Goal: Task Accomplishment & Management: Complete application form

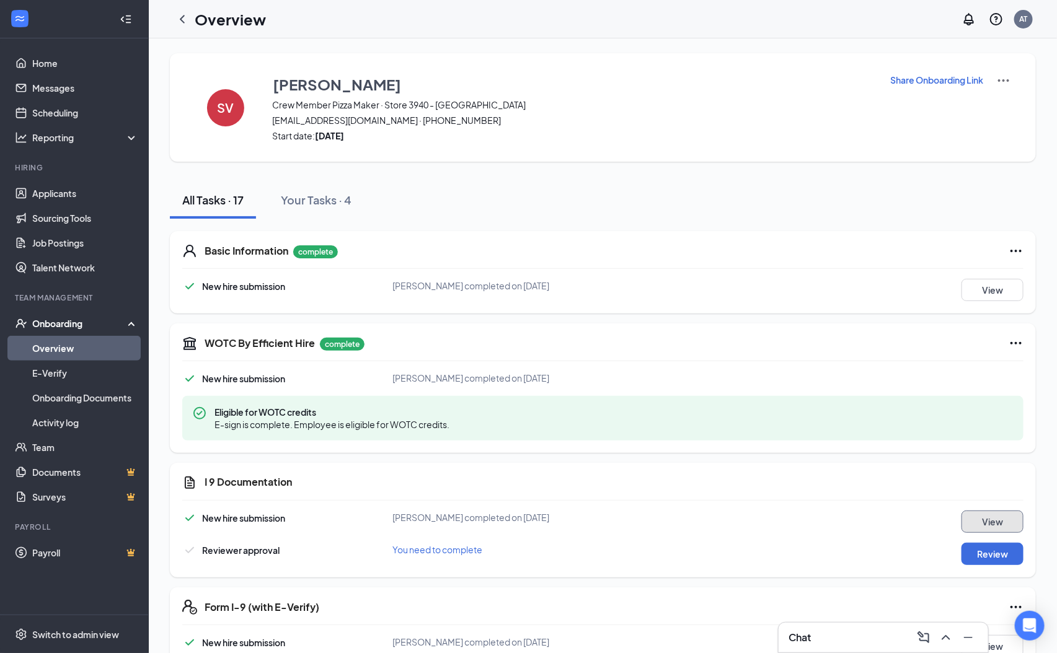
drag, startPoint x: 1006, startPoint y: 523, endPoint x: 995, endPoint y: 523, distance: 11.2
click at [995, 523] on button "View" at bounding box center [992, 522] width 62 height 22
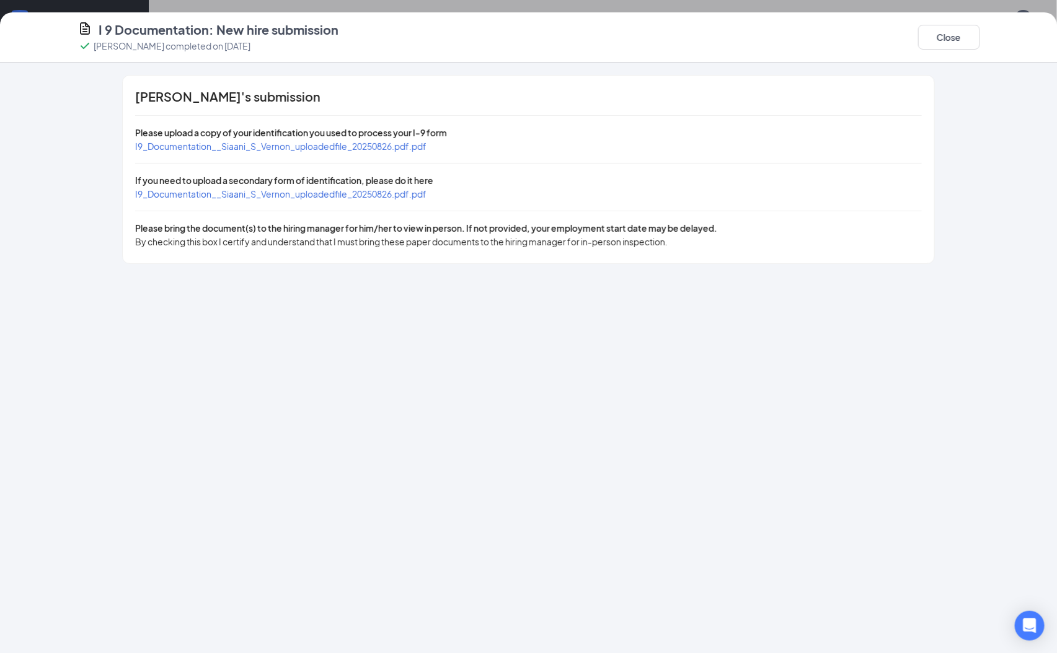
click at [413, 145] on span "I9_Documentation__Siaani_S_Vernon_uploadedfile_20250826.pdf.pdf" at bounding box center [280, 146] width 291 height 11
click at [339, 190] on span "I9_Documentation__Siaani_S_Vernon_uploadedfile_20250826.pdf.pdf" at bounding box center [280, 193] width 291 height 11
click at [300, 142] on span "I9_Documentation__Siaani_S_Vernon_uploadedfile_20250826.pdf.pdf" at bounding box center [280, 146] width 291 height 11
click at [925, 41] on button "Close" at bounding box center [949, 37] width 62 height 25
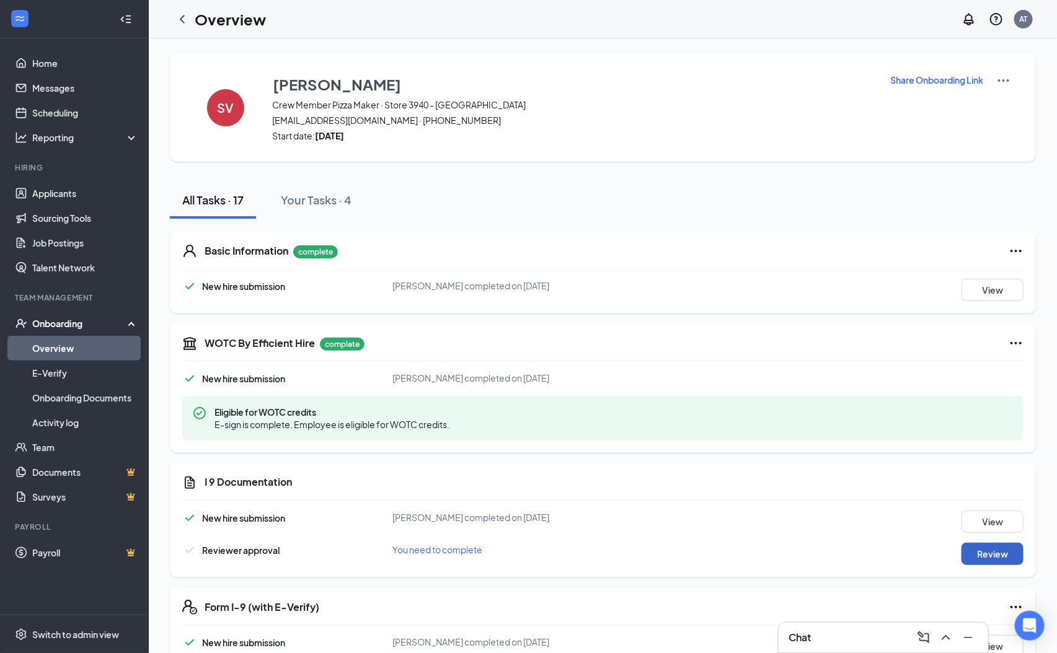
drag, startPoint x: 984, startPoint y: 553, endPoint x: 963, endPoint y: 489, distance: 67.0
click at [984, 542] on div "New hire submission Siaani S Vernon completed on Aug 26, 2025 View Reviewer app…" at bounding box center [602, 538] width 841 height 55
click at [1014, 557] on button "Review" at bounding box center [992, 554] width 62 height 22
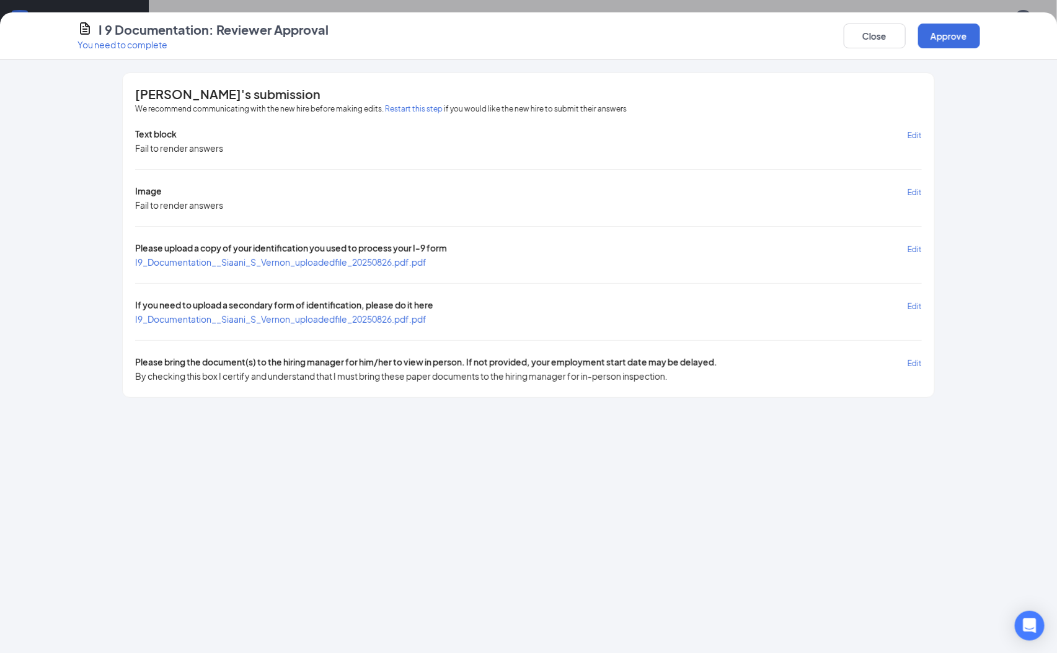
drag, startPoint x: 431, startPoint y: 112, endPoint x: 428, endPoint y: 119, distance: 8.3
click at [430, 120] on div "We recommend communicating with the new hire before making edits. Restart this …" at bounding box center [528, 115] width 786 height 25
drag, startPoint x: 428, startPoint y: 108, endPoint x: 430, endPoint y: 119, distance: 11.2
click at [430, 116] on div "We recommend communicating with the new hire before making edits. Restart this …" at bounding box center [528, 115] width 786 height 25
click at [430, 107] on button "Restart this step" at bounding box center [414, 109] width 58 height 12
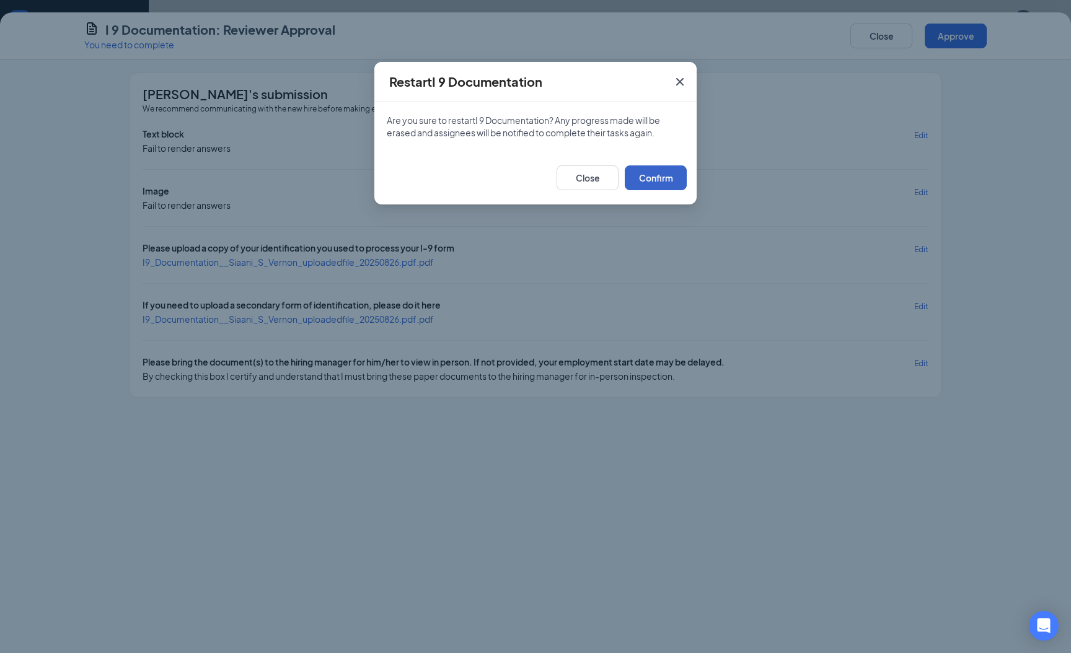
drag, startPoint x: 635, startPoint y: 177, endPoint x: 642, endPoint y: 164, distance: 14.7
click at [640, 166] on button "Confirm" at bounding box center [656, 178] width 62 height 25
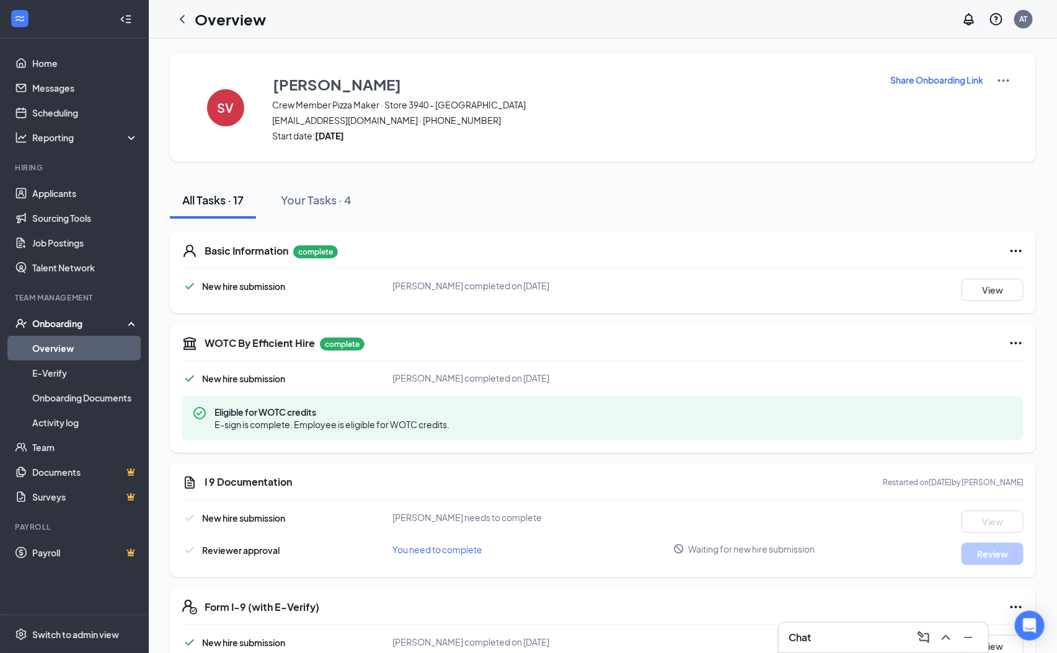
scroll to position [186, 0]
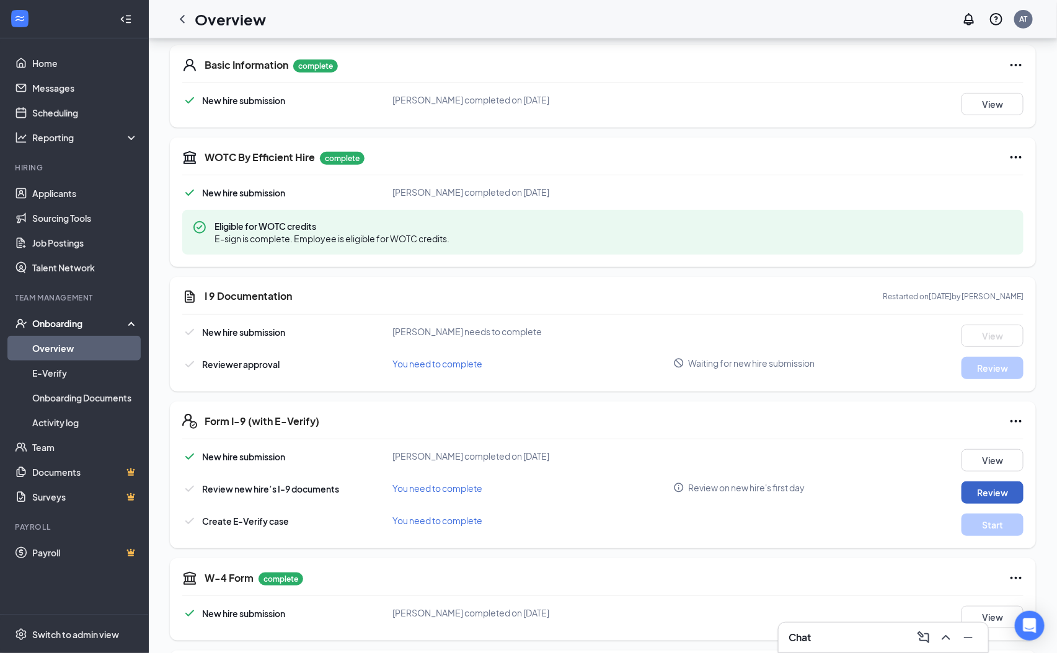
click at [986, 495] on button "Review" at bounding box center [992, 493] width 62 height 22
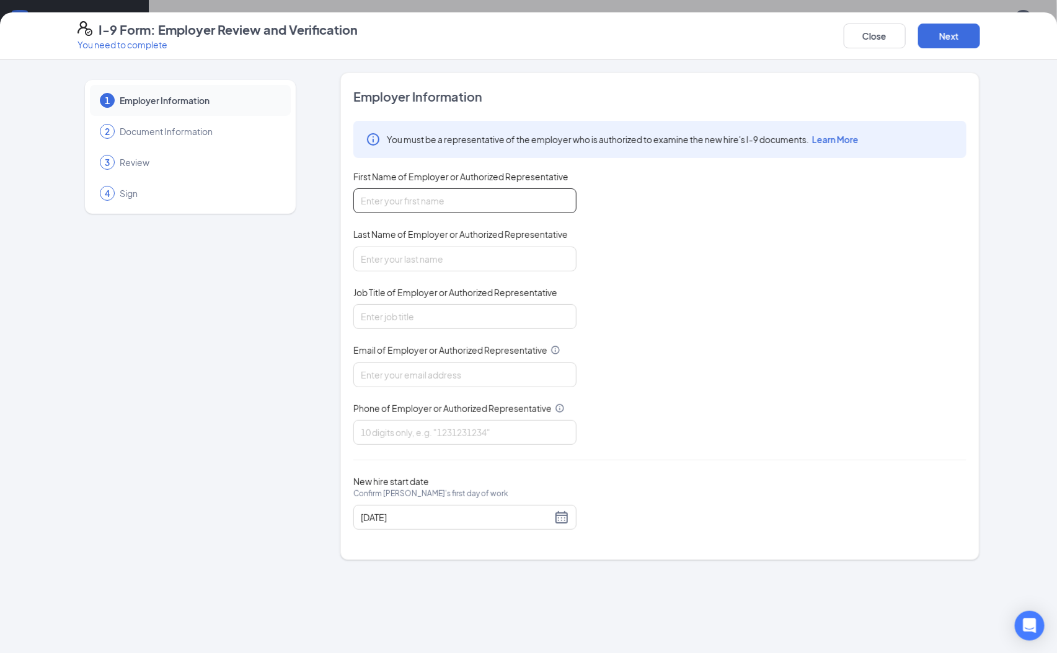
click at [484, 190] on input "First Name of Employer or Authorized Representative" at bounding box center [464, 200] width 223 height 25
type input "Arianna"
click at [502, 246] on div "Last Name of Employer or Authorized Representative" at bounding box center [464, 249] width 223 height 43
click at [502, 259] on input "Last Name of Employer or Authorized Representative" at bounding box center [464, 259] width 223 height 25
drag, startPoint x: 407, startPoint y: 240, endPoint x: 404, endPoint y: 245, distance: 6.7
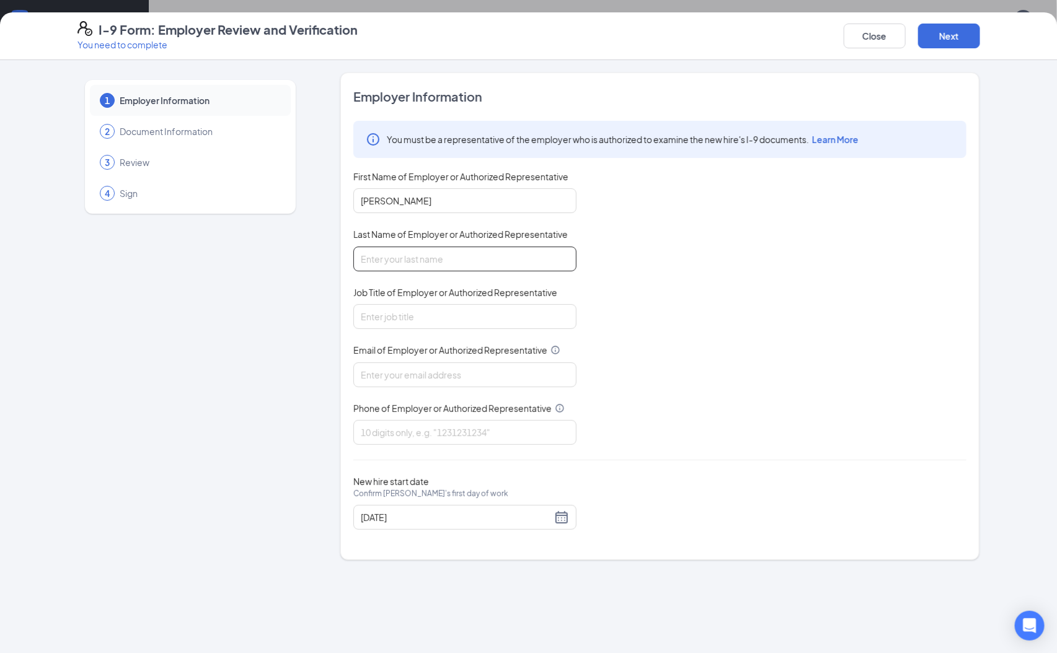
click at [404, 244] on div "Last Name of Employer or Authorized Representative" at bounding box center [464, 237] width 223 height 18
click at [405, 255] on input "Last Name of Employer or Authorized Representative" at bounding box center [464, 259] width 223 height 25
click at [408, 255] on input "Last Name of Employer or Authorized Representative" at bounding box center [464, 259] width 223 height 25
type input "a"
type input "Andrade-thomas"
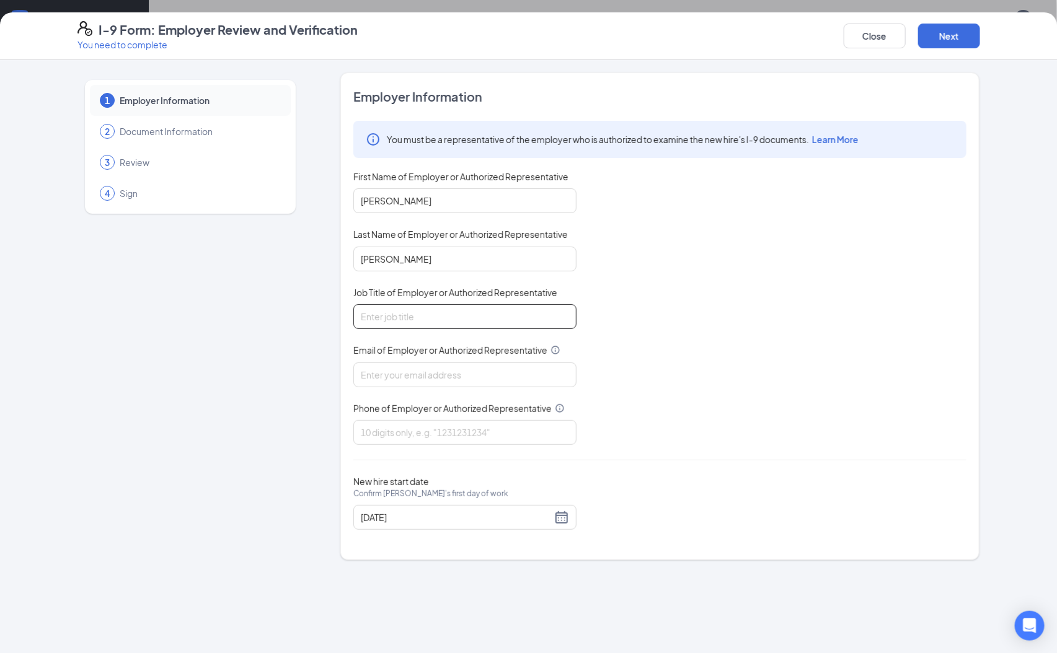
click at [502, 315] on input "Job Title of Employer or Authorized Representative" at bounding box center [464, 316] width 223 height 25
type input "General Manager"
click at [524, 367] on input "Email of Employer or Authorized Representative" at bounding box center [464, 375] width 223 height 25
type input "hr3940@pjunited.com"
click at [502, 430] on input "Phone of Employer or Authorized Representative" at bounding box center [464, 432] width 223 height 25
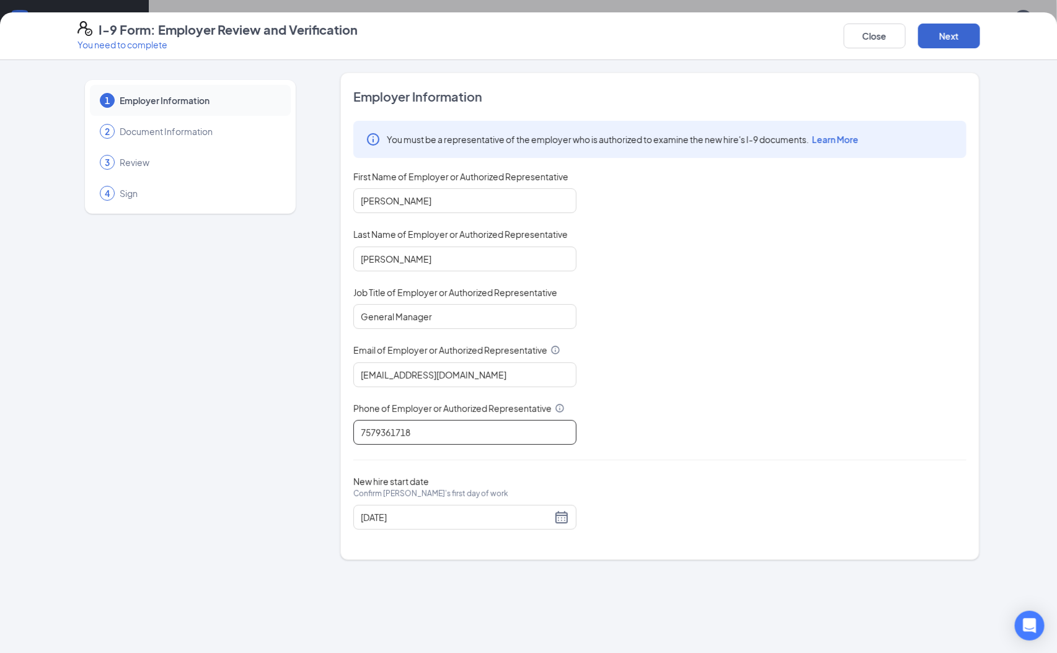
type input "7579361718"
click at [969, 32] on button "Next" at bounding box center [949, 36] width 62 height 25
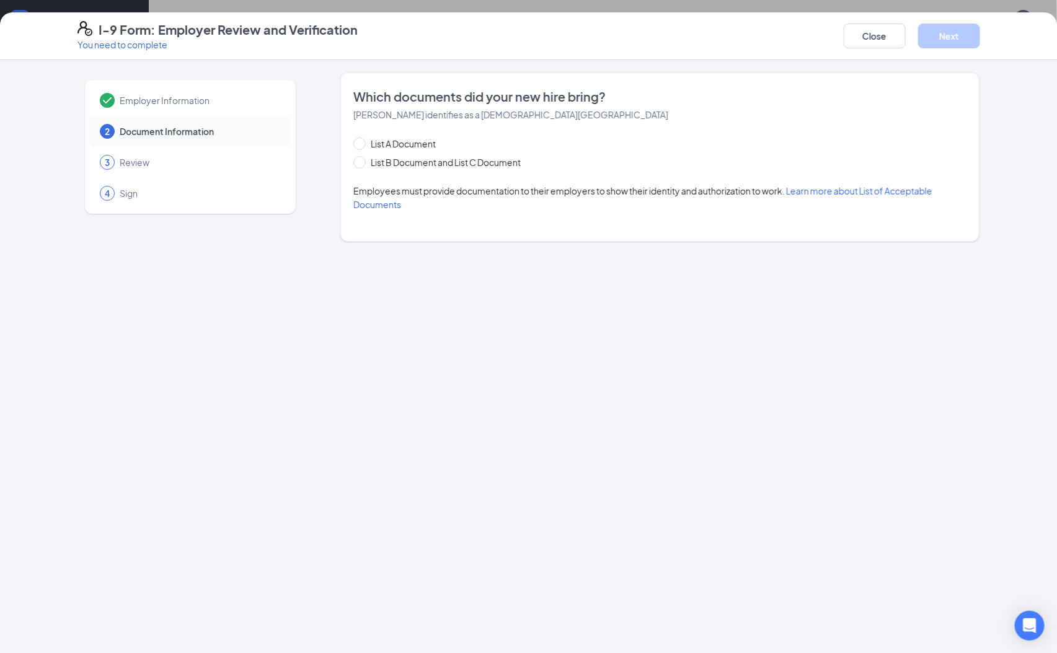
click at [463, 171] on div "List A Document List B Document and List C Document Employees must provide docu…" at bounding box center [659, 174] width 613 height 74
drag, startPoint x: 472, startPoint y: 169, endPoint x: 480, endPoint y: 166, distance: 8.1
click at [474, 167] on span "List B Document and List C Document" at bounding box center [446, 163] width 160 height 14
click at [362, 165] on input "List B Document and List C Document" at bounding box center [357, 160] width 9 height 9
radio input "true"
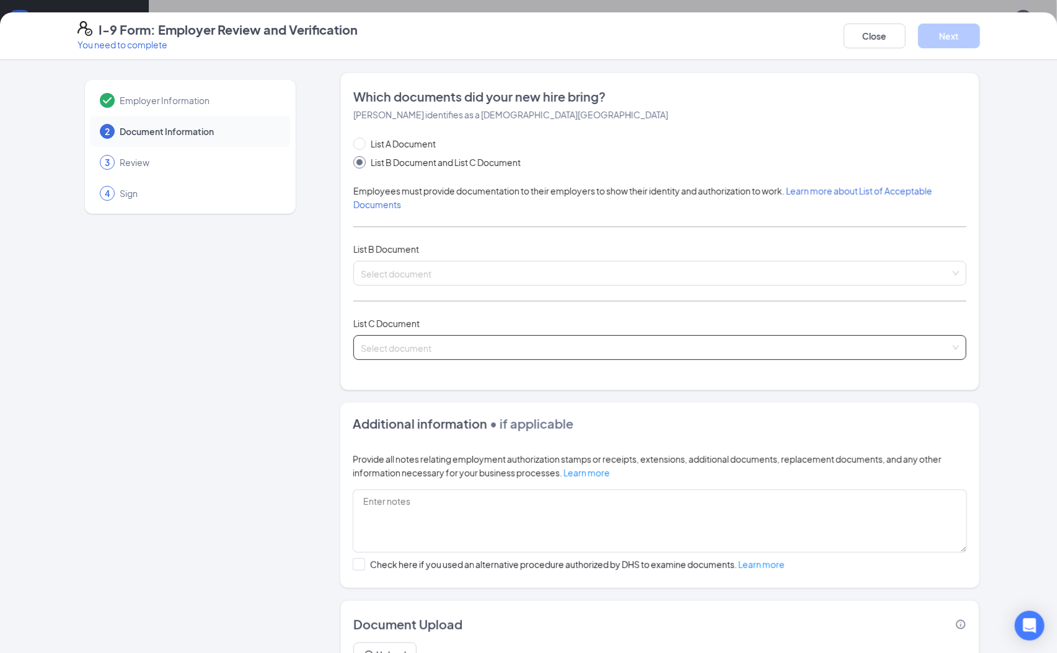
click at [456, 354] on input "search" at bounding box center [656, 345] width 590 height 19
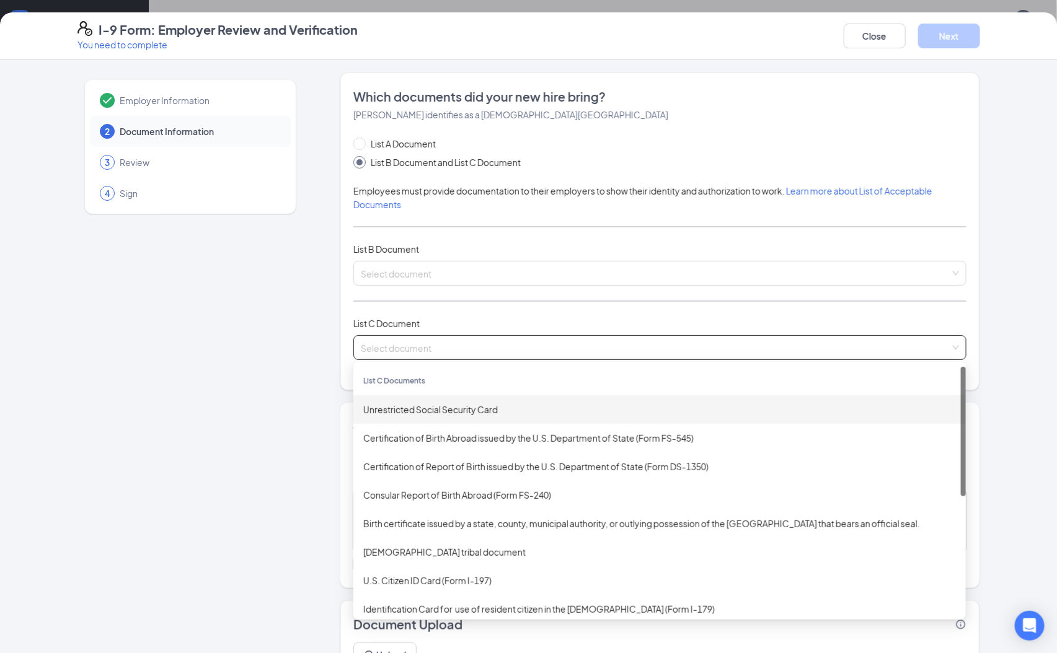
click at [446, 402] on div "Unrestricted Social Security Card" at bounding box center [659, 409] width 612 height 29
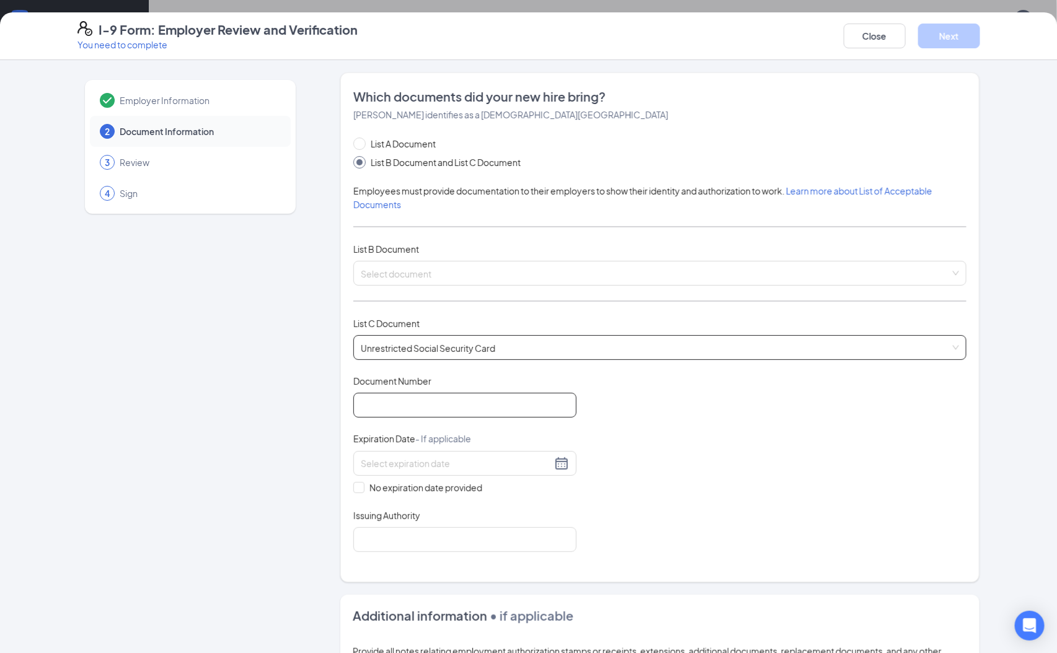
click at [446, 402] on input "Document Number" at bounding box center [464, 405] width 223 height 25
type input "698120744"
click at [392, 480] on div "No expiration date provided" at bounding box center [464, 472] width 223 height 43
click at [391, 493] on span "No expiration date provided" at bounding box center [425, 488] width 123 height 14
click at [362, 491] on input "No expiration date provided" at bounding box center [357, 486] width 9 height 9
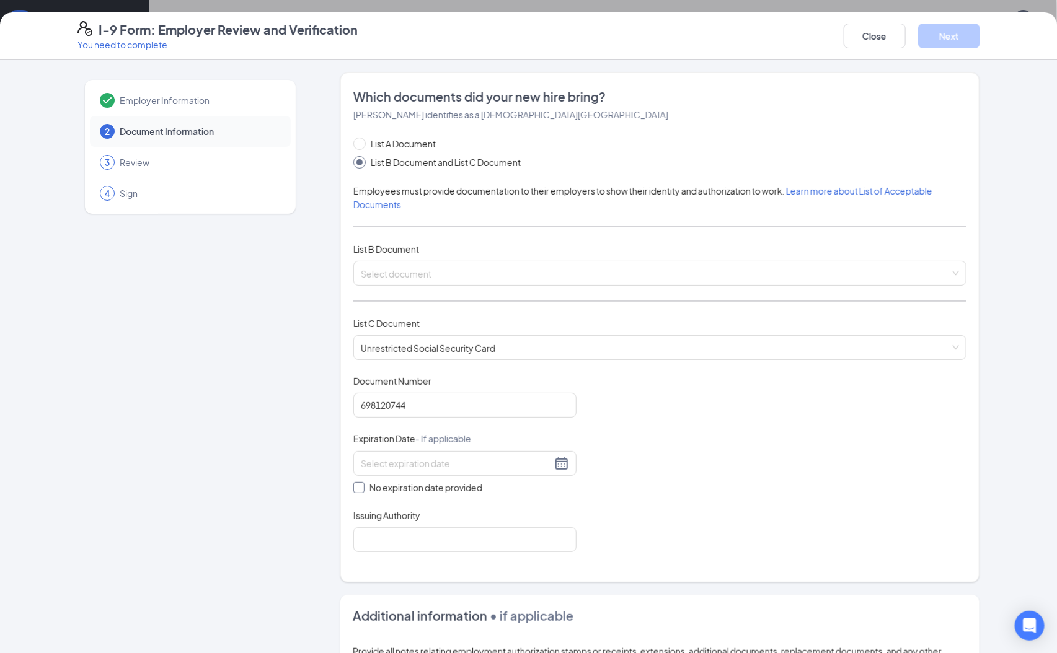
checkbox input "true"
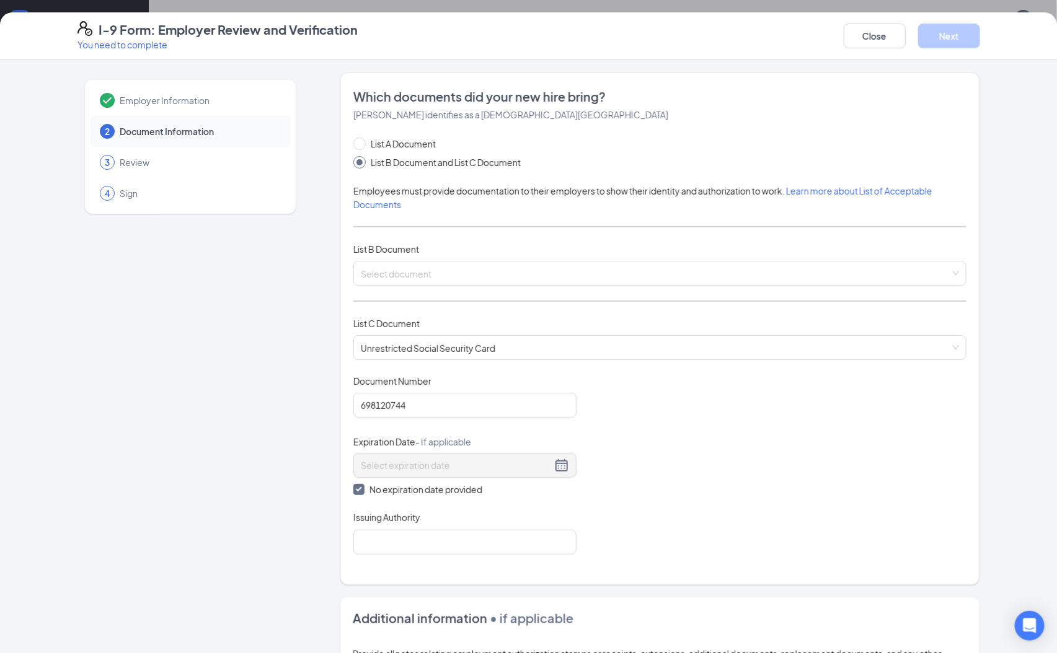
click at [376, 528] on div "Issuing Authority" at bounding box center [464, 520] width 223 height 18
click at [383, 559] on div "Which documents did your new hire bring? Siaani S Vernon identifies as a citize…" at bounding box center [659, 329] width 613 height 482
click at [396, 547] on input "Issuing Authority" at bounding box center [464, 542] width 223 height 25
type input "Social Security Admin"
click at [406, 273] on input "search" at bounding box center [656, 271] width 590 height 19
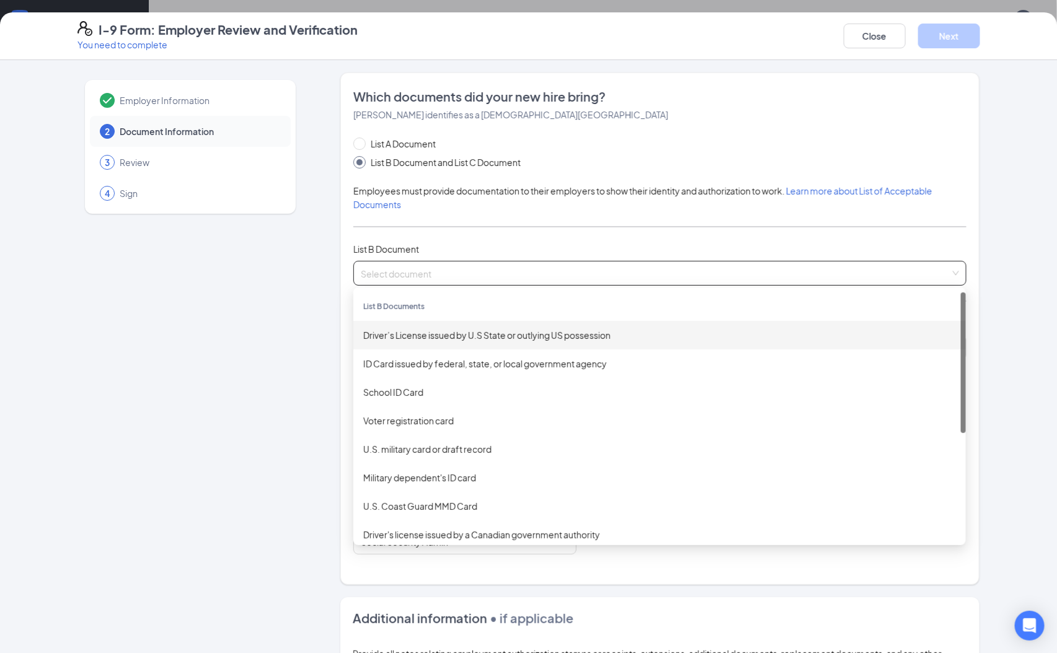
click at [439, 346] on div "Driver’s License issued by U.S State or outlying US possession" at bounding box center [659, 335] width 612 height 29
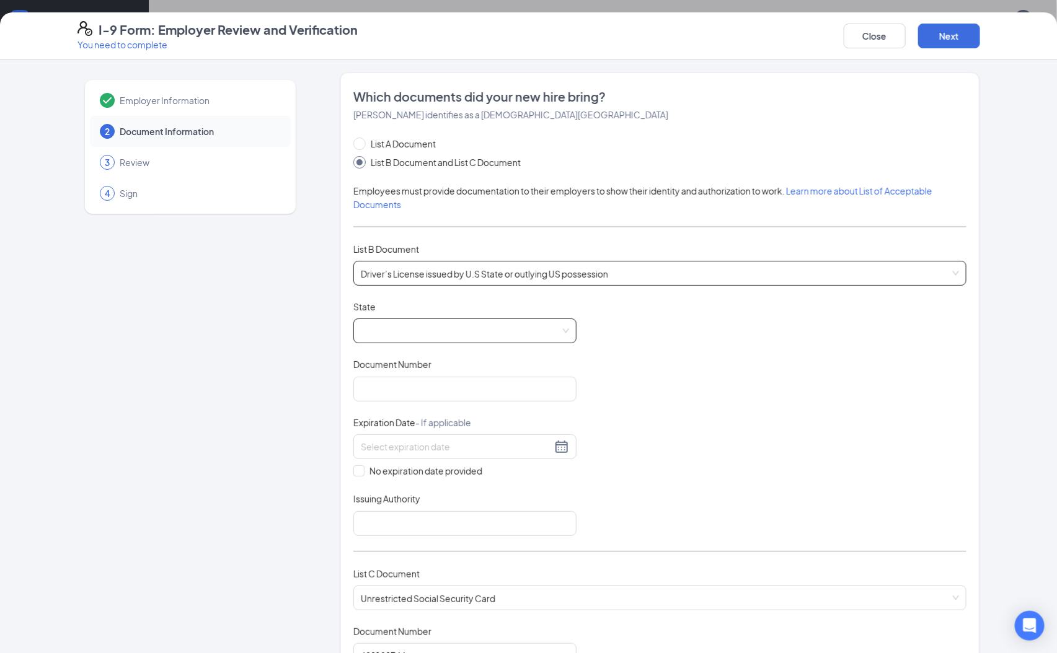
click at [551, 337] on span at bounding box center [465, 331] width 208 height 24
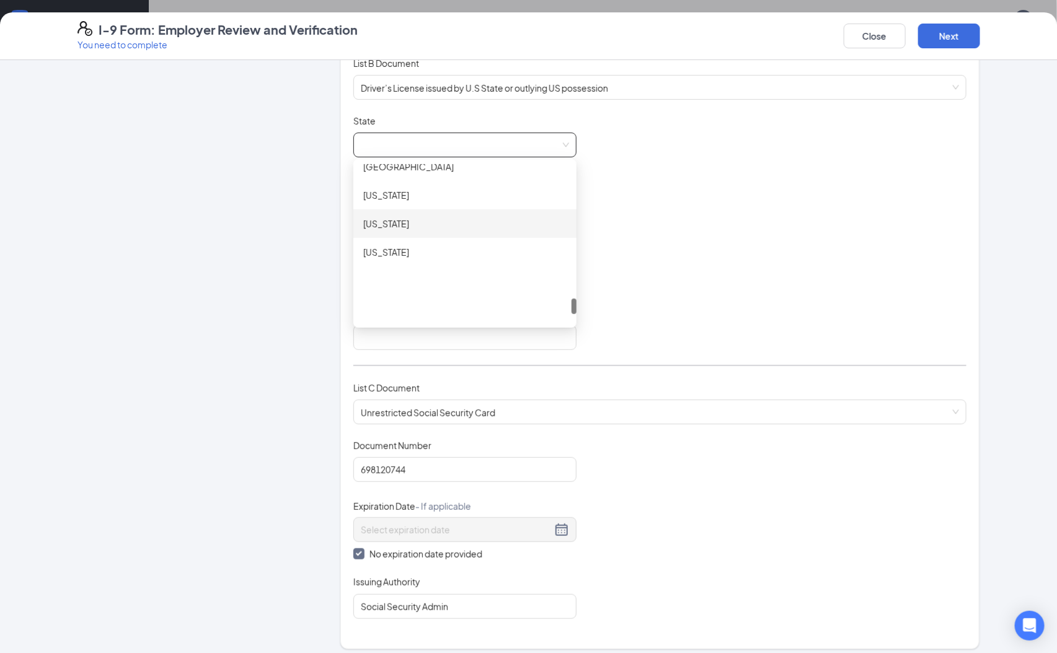
scroll to position [1345, 0]
click at [408, 226] on div "Virginia" at bounding box center [464, 231] width 203 height 14
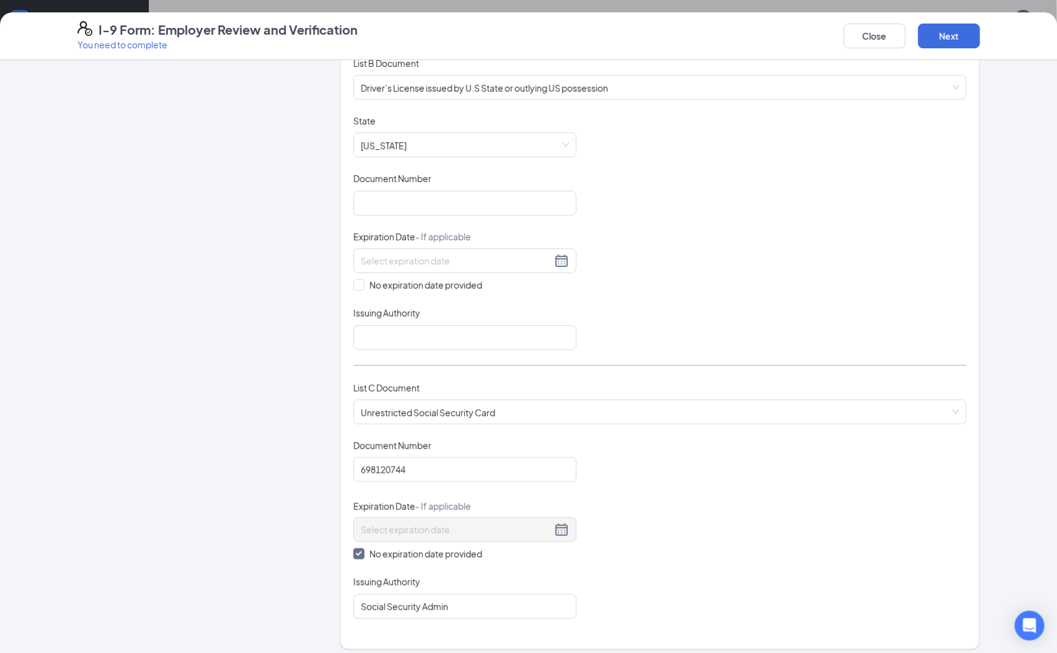
click at [441, 188] on div "Document Number" at bounding box center [464, 181] width 223 height 18
click at [437, 190] on div "Document Number" at bounding box center [464, 193] width 223 height 43
click at [438, 192] on input "Document Number" at bounding box center [464, 203] width 223 height 25
type input "A61953986"
click at [556, 264] on div at bounding box center [465, 261] width 208 height 15
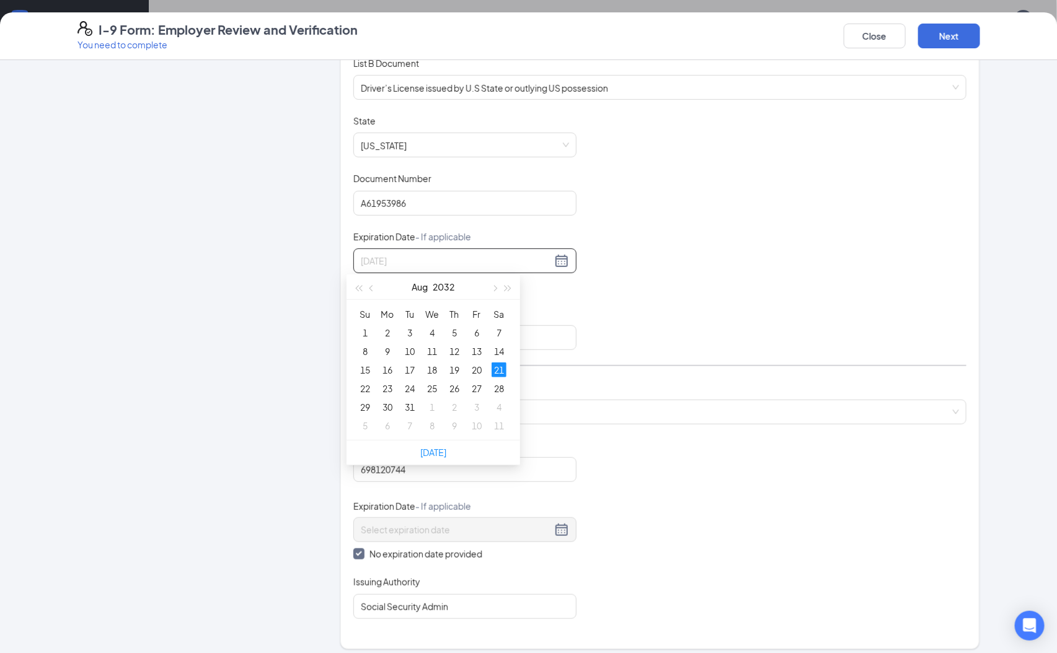
click at [497, 365] on div "21" at bounding box center [499, 370] width 15 height 15
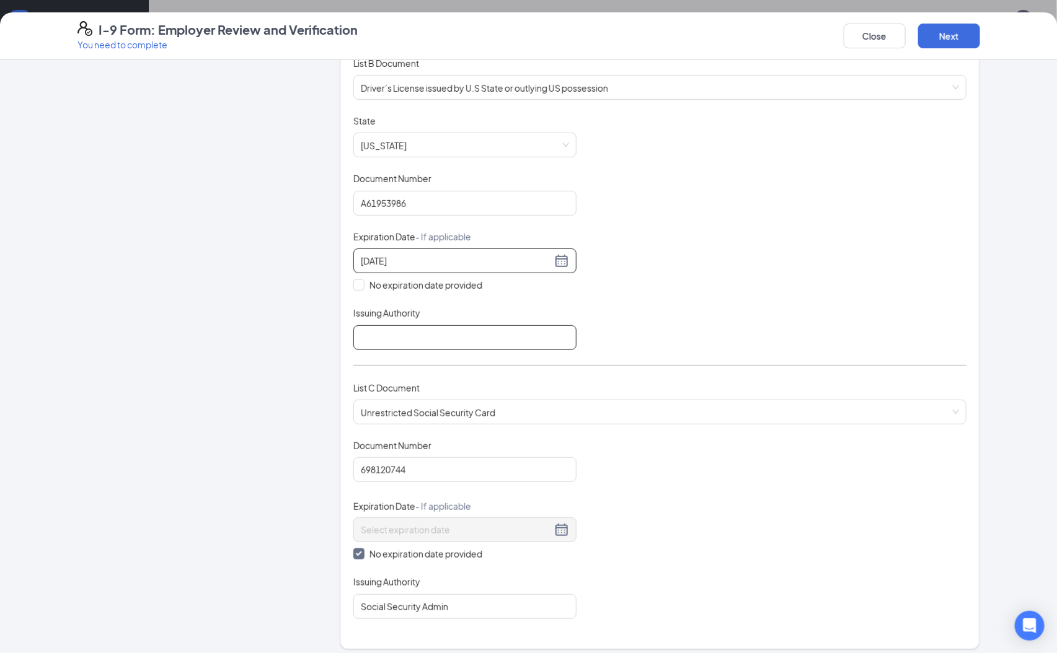
type input "08/21/2032"
click at [435, 332] on input "Issuing Authority" at bounding box center [464, 337] width 223 height 25
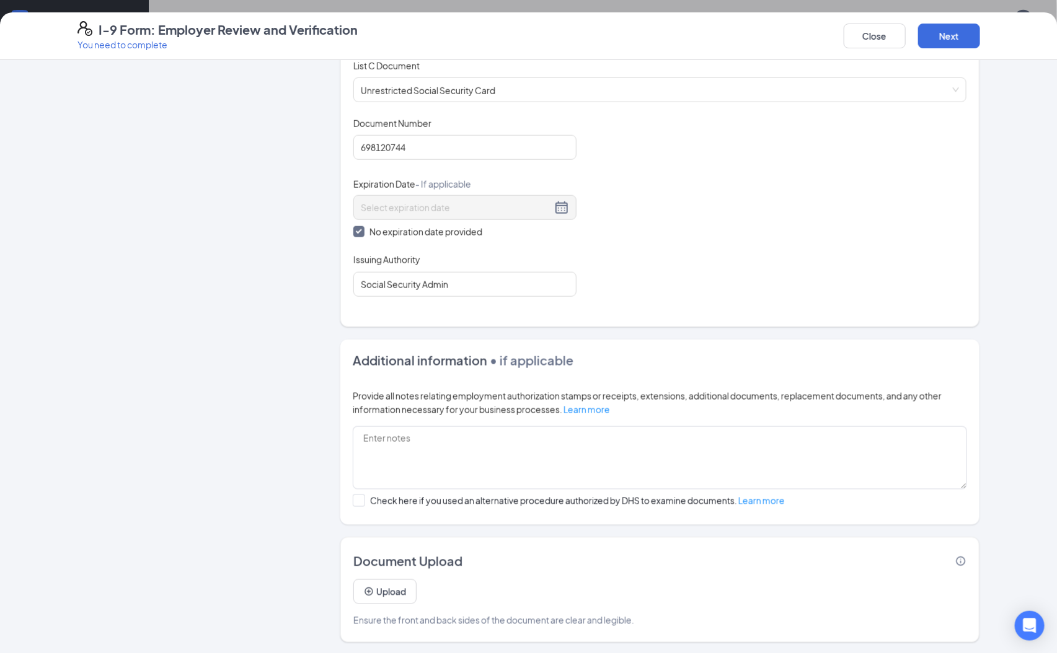
scroll to position [372, 0]
type input "DMV"
click at [952, 22] on div "Close Next" at bounding box center [912, 36] width 136 height 30
drag, startPoint x: 955, startPoint y: 28, endPoint x: 969, endPoint y: 21, distance: 15.8
click at [966, 21] on div "Close Next" at bounding box center [912, 36] width 136 height 30
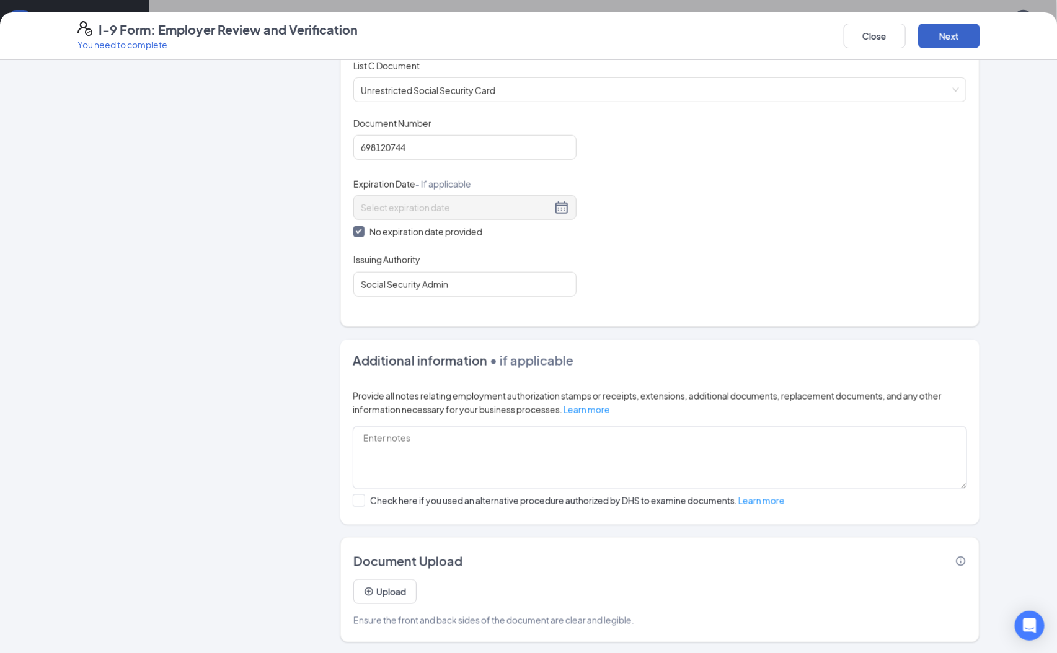
click at [968, 36] on button "Next" at bounding box center [949, 36] width 62 height 25
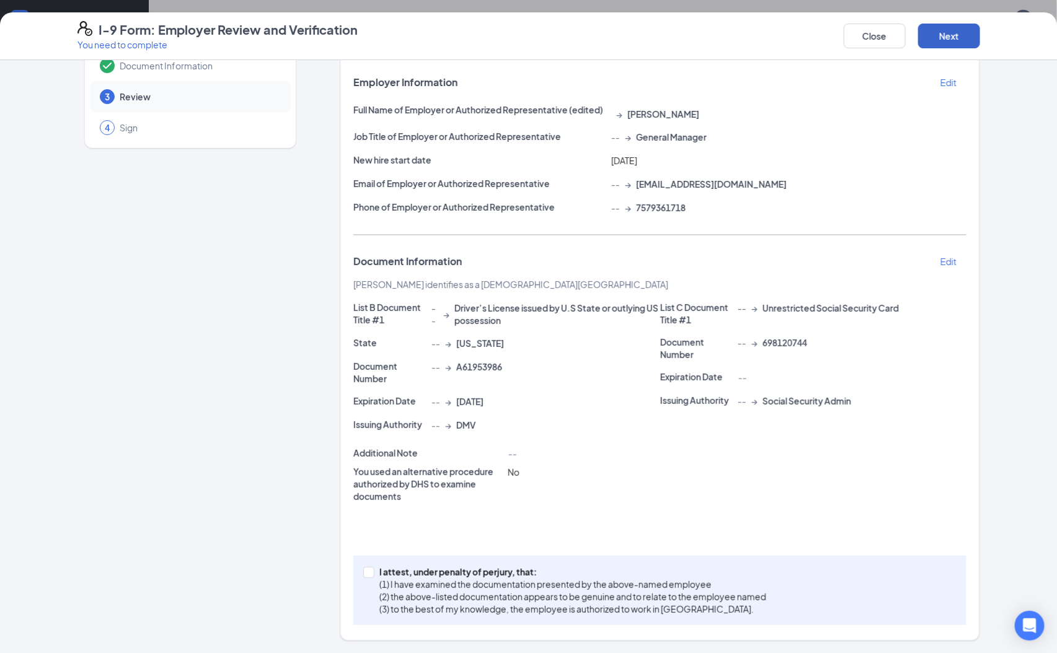
scroll to position [67, 0]
drag, startPoint x: 459, startPoint y: 584, endPoint x: 536, endPoint y: 524, distance: 96.7
click at [460, 586] on p "(1) I have examined the documentation presented by the above-named employee" at bounding box center [572, 584] width 387 height 12
click at [372, 576] on input "I attest, under penalty of perjury, that: (1) I have examined the documentation…" at bounding box center [367, 571] width 9 height 9
checkbox input "true"
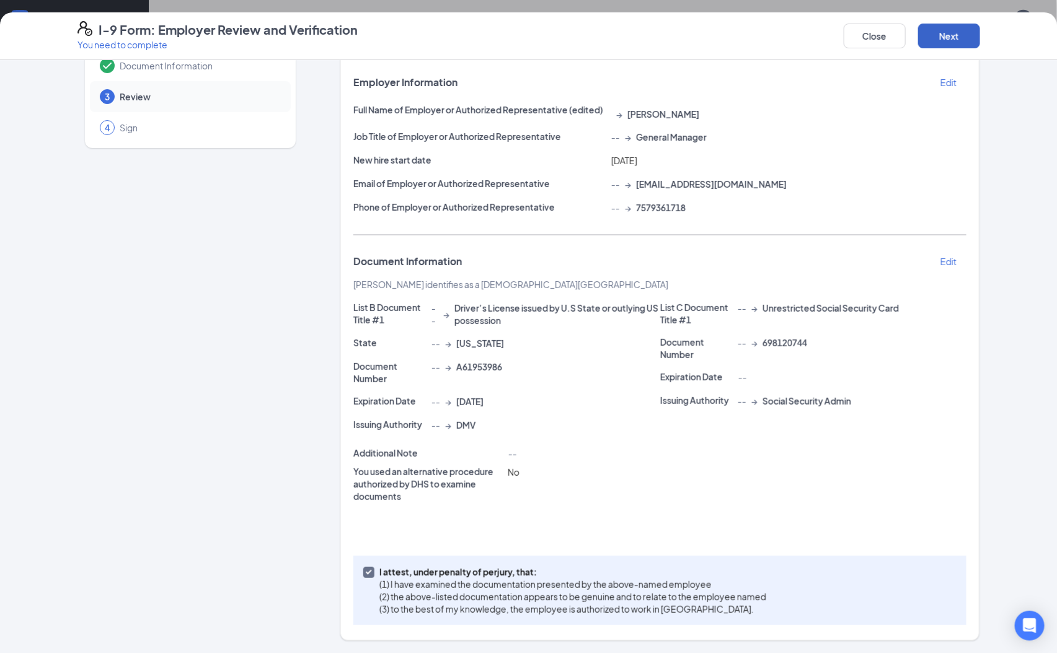
click at [962, 46] on button "Next" at bounding box center [949, 36] width 62 height 25
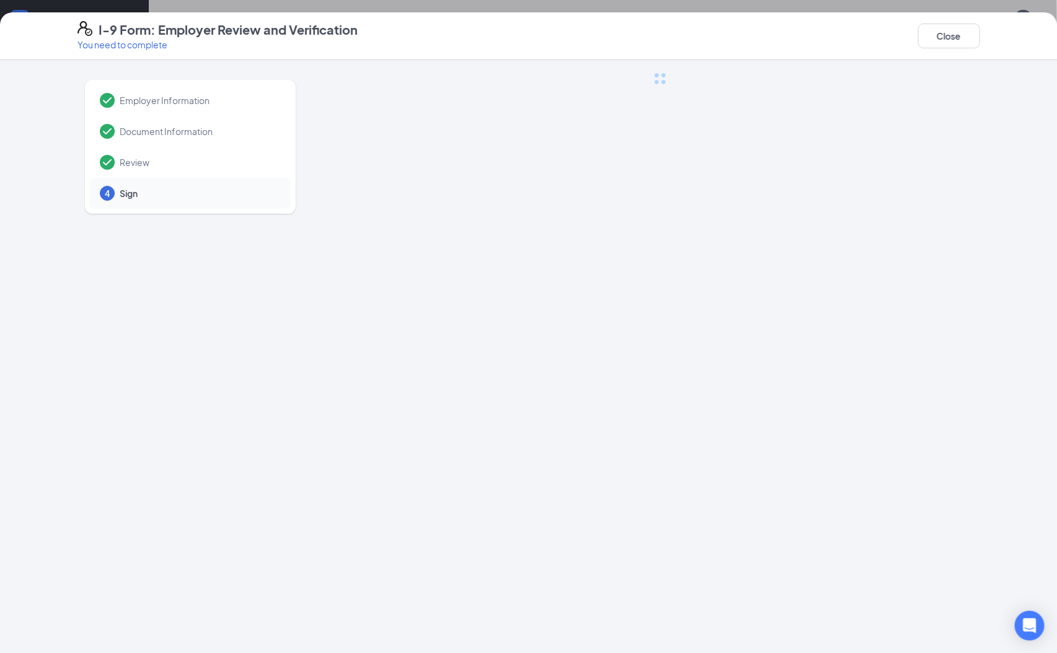
scroll to position [0, 0]
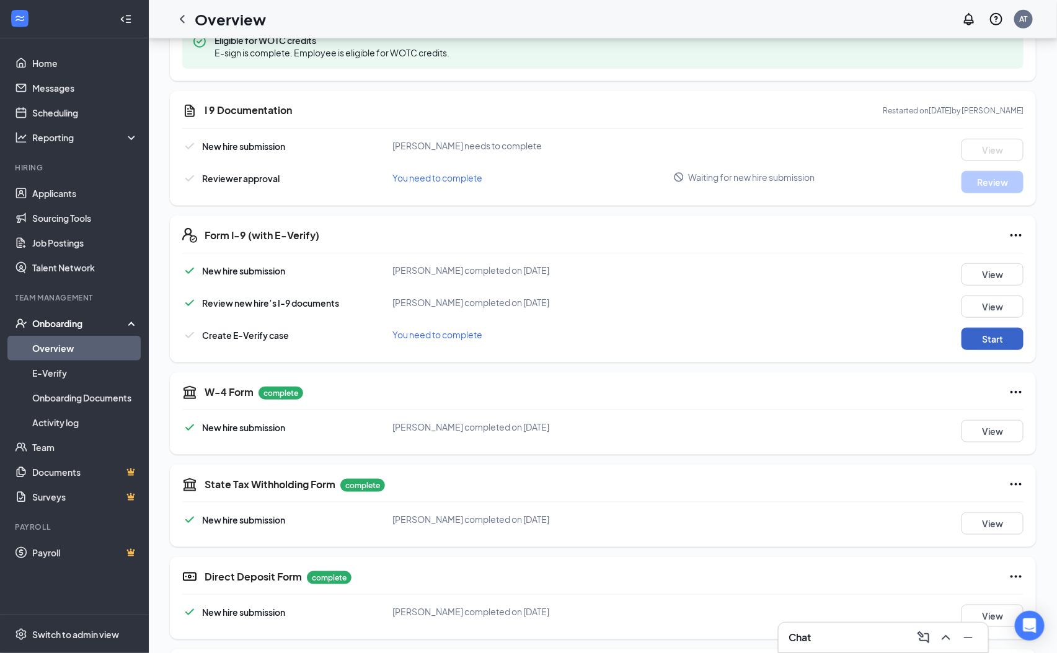
click at [1005, 341] on button "Start" at bounding box center [992, 339] width 62 height 22
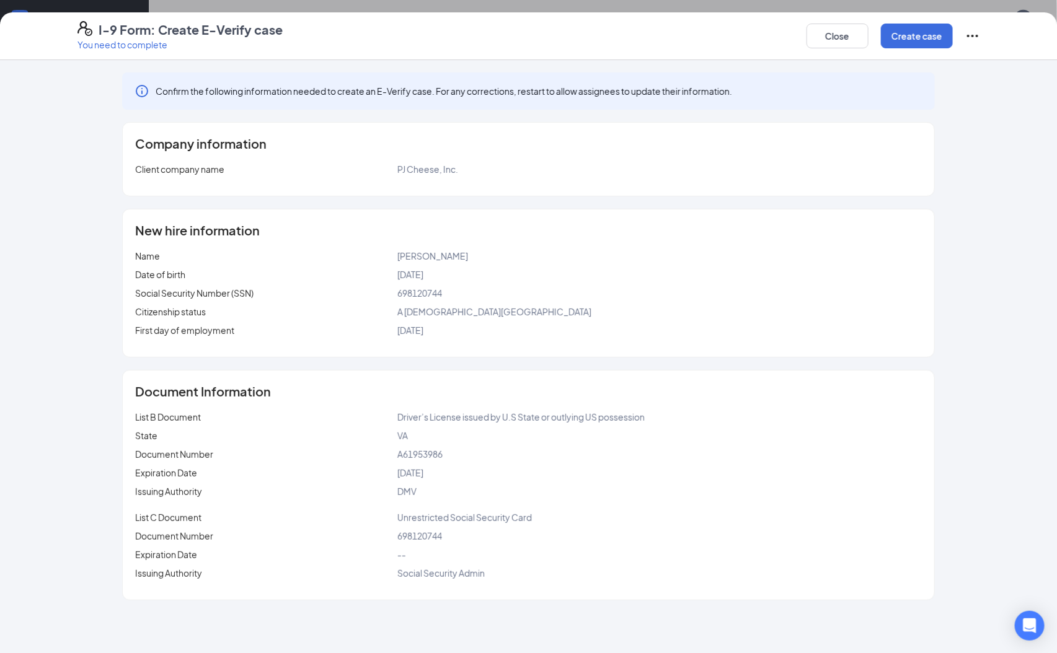
scroll to position [465, 0]
click at [916, 45] on button "Create case" at bounding box center [917, 36] width 72 height 25
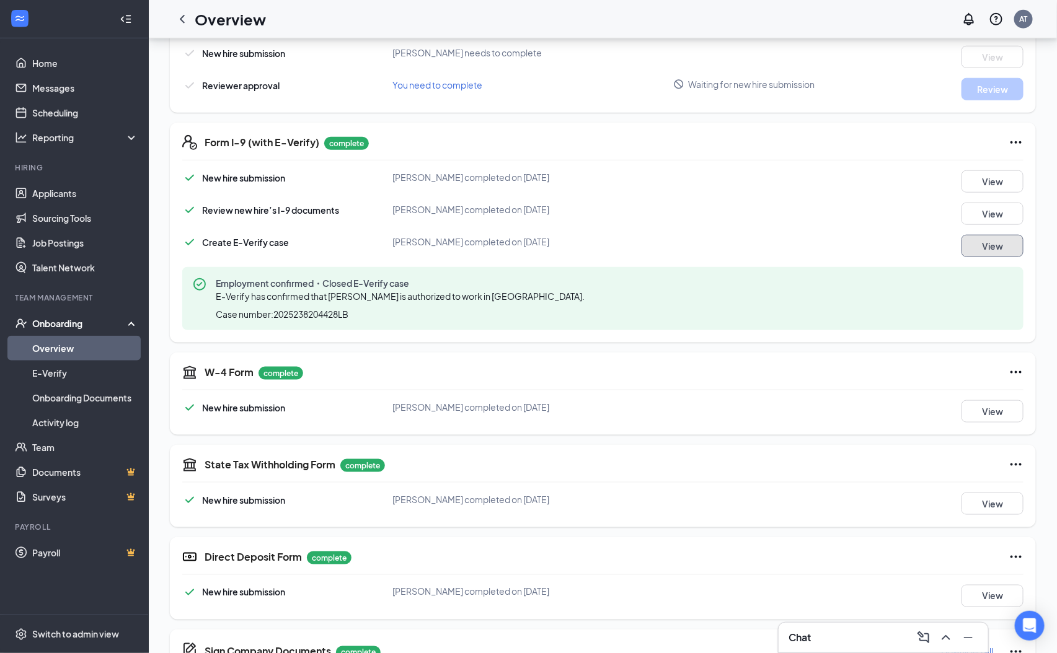
scroll to position [837, 0]
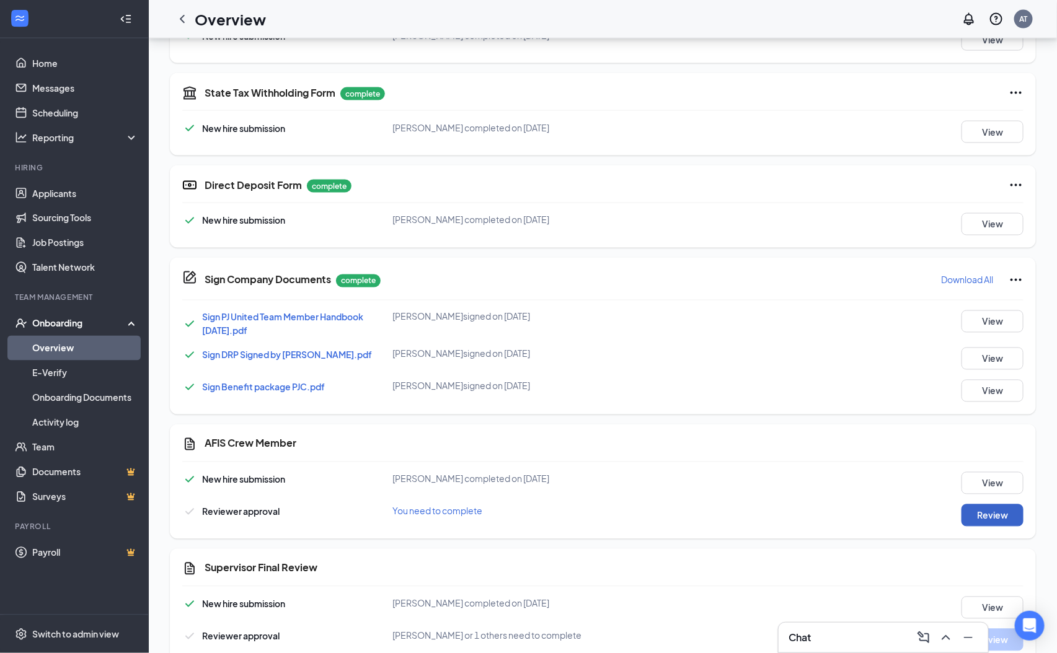
click at [1018, 523] on button "Review" at bounding box center [992, 516] width 62 height 22
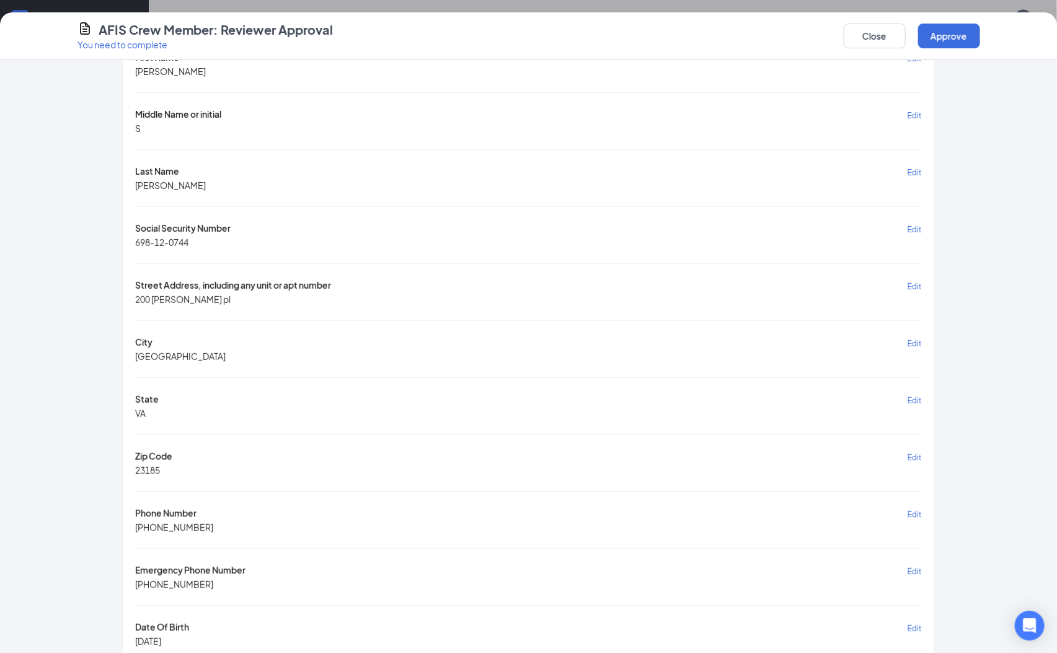
scroll to position [0, 0]
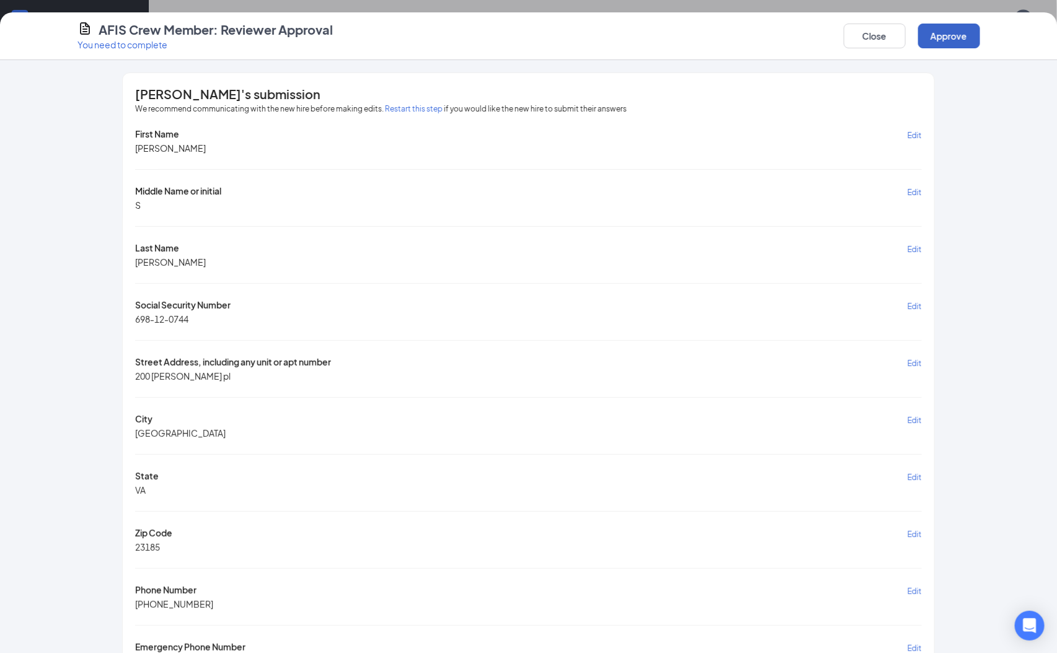
click at [955, 30] on button "Approve" at bounding box center [949, 36] width 62 height 25
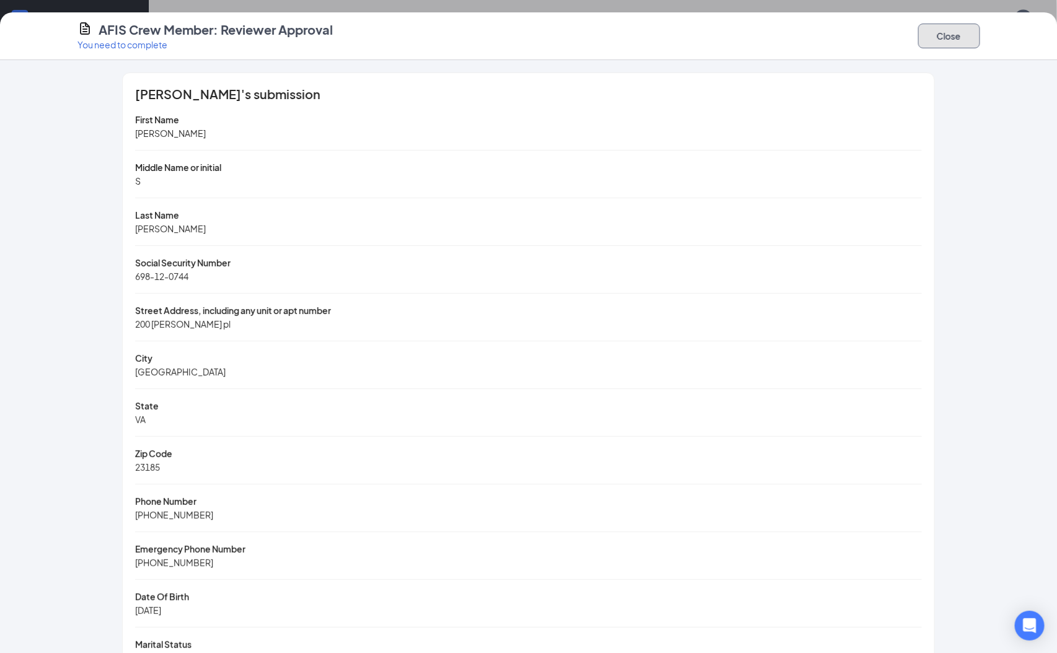
drag, startPoint x: 961, startPoint y: 33, endPoint x: 970, endPoint y: 32, distance: 8.2
click at [966, 32] on button "Close" at bounding box center [949, 36] width 62 height 25
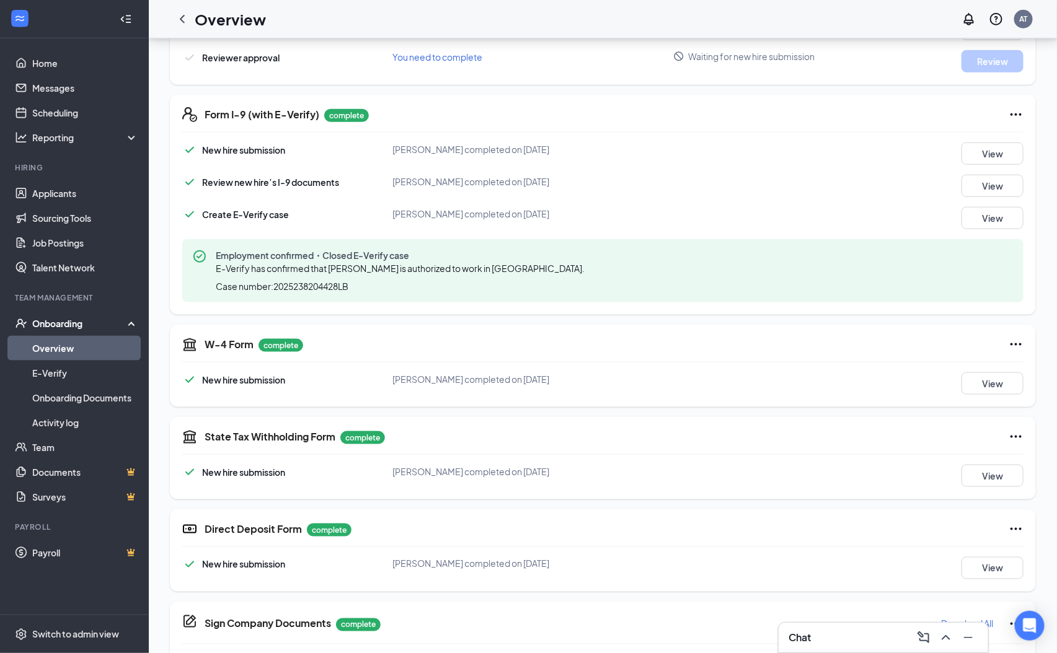
scroll to position [400, 0]
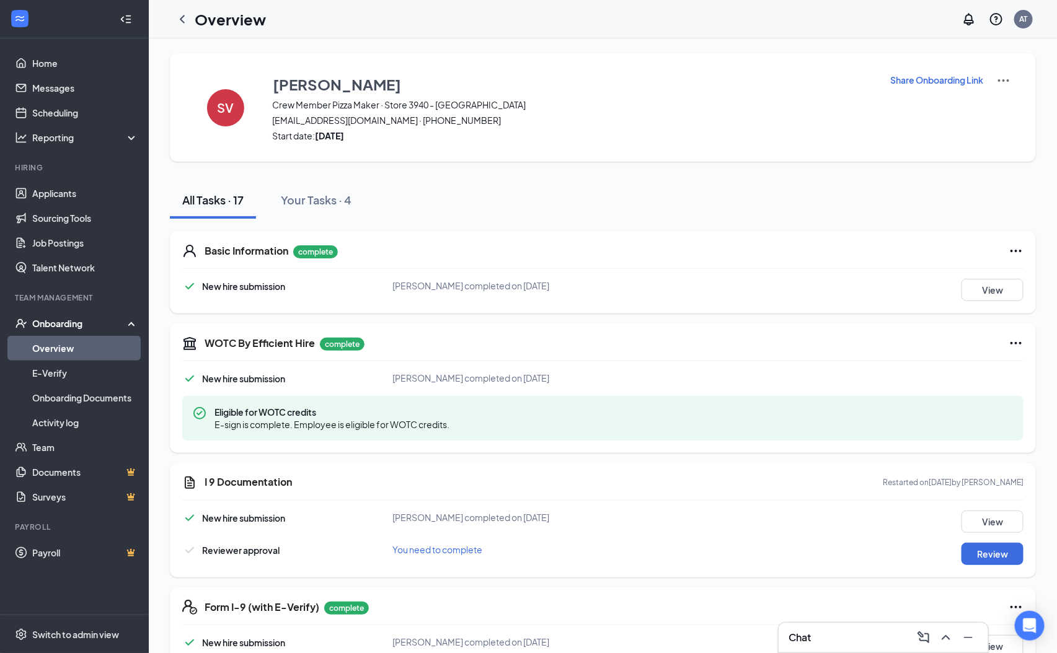
scroll to position [372, 0]
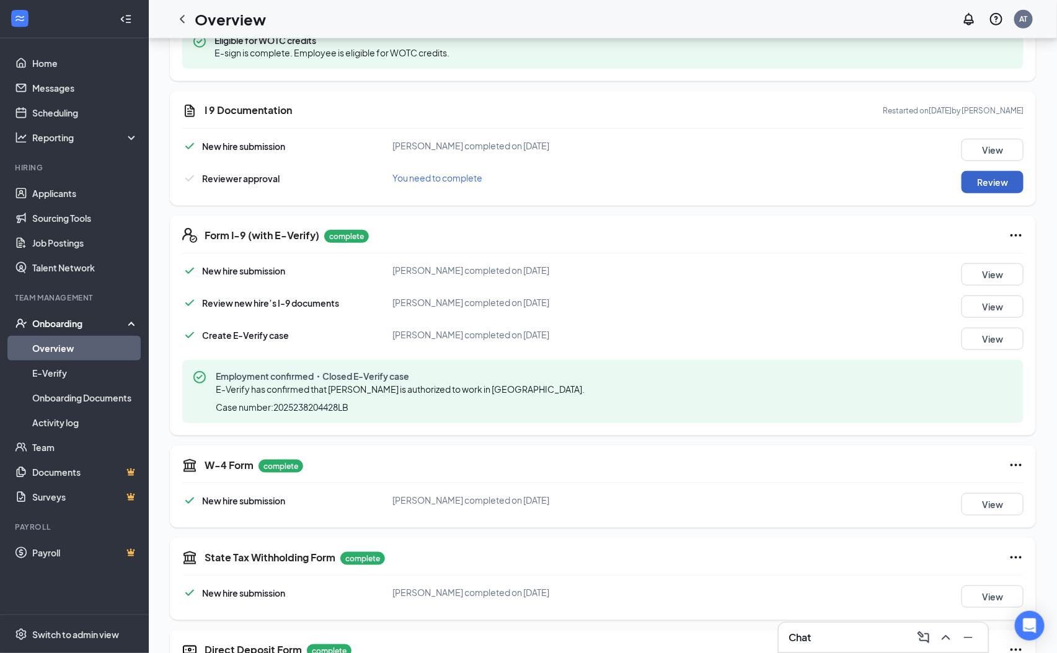
click at [969, 179] on button "Review" at bounding box center [992, 182] width 62 height 22
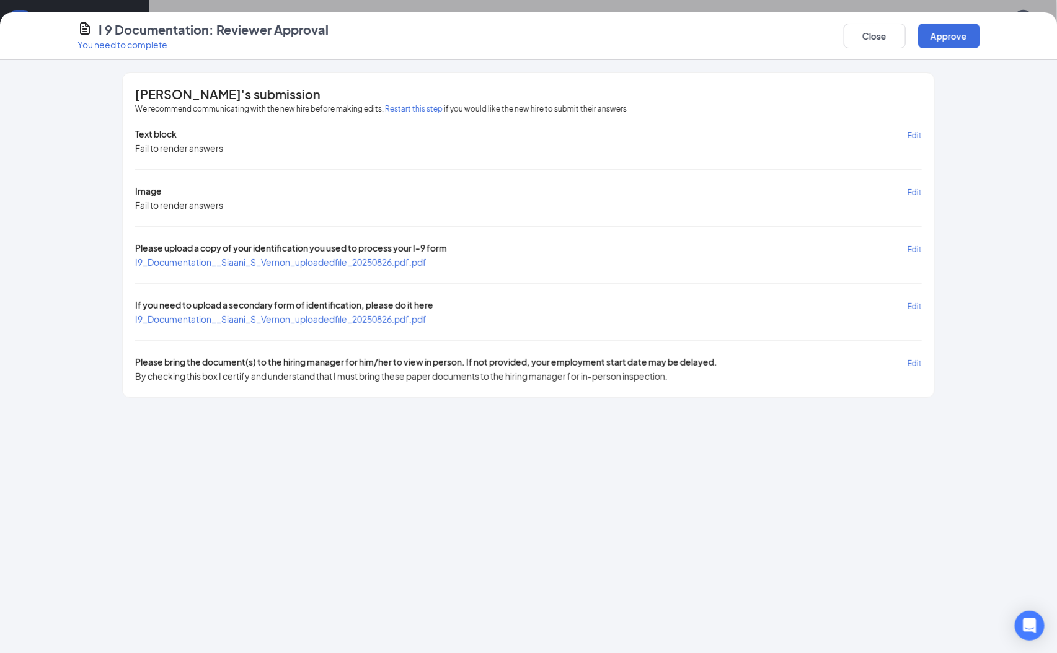
click at [248, 257] on span "I9_Documentation__Siaani_S_Vernon_uploadedfile_20250826.pdf.pdf" at bounding box center [280, 262] width 291 height 11
click at [337, 322] on span "I9_Documentation__Siaani_S_Vernon_uploadedfile_20250826.pdf.pdf" at bounding box center [280, 319] width 291 height 11
click at [962, 28] on button "Approve" at bounding box center [949, 36] width 62 height 25
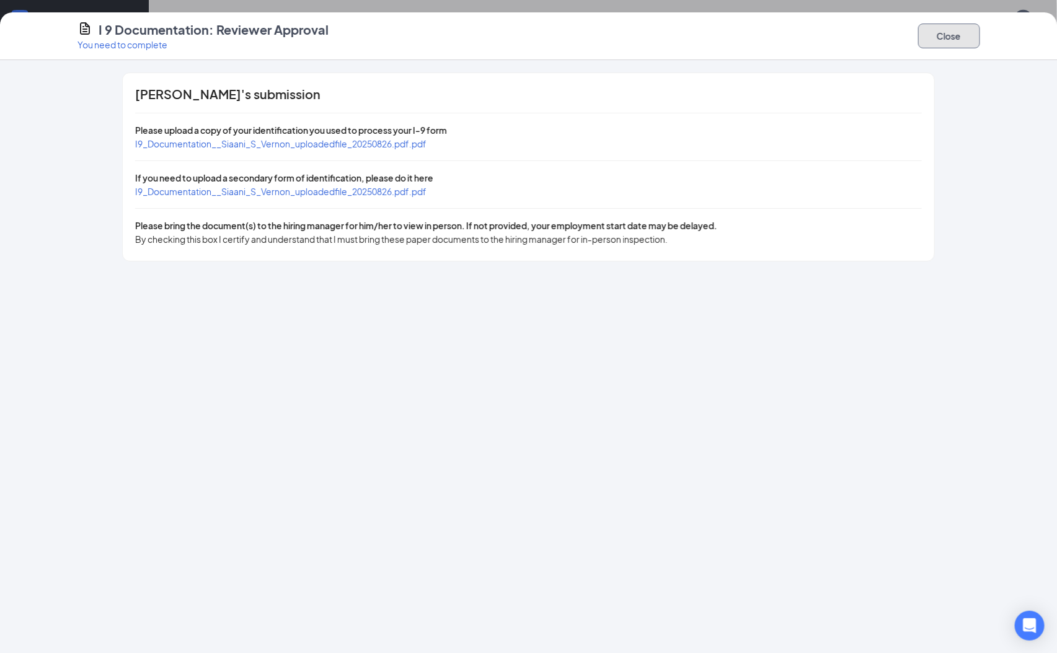
click at [958, 43] on button "Close" at bounding box center [949, 36] width 62 height 25
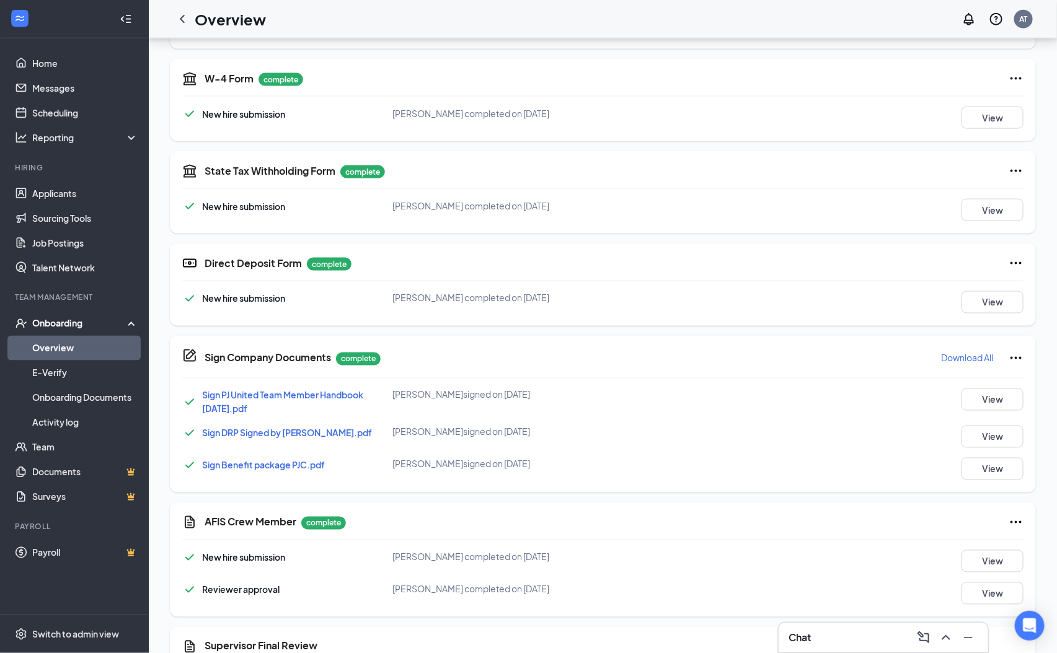
scroll to position [865, 0]
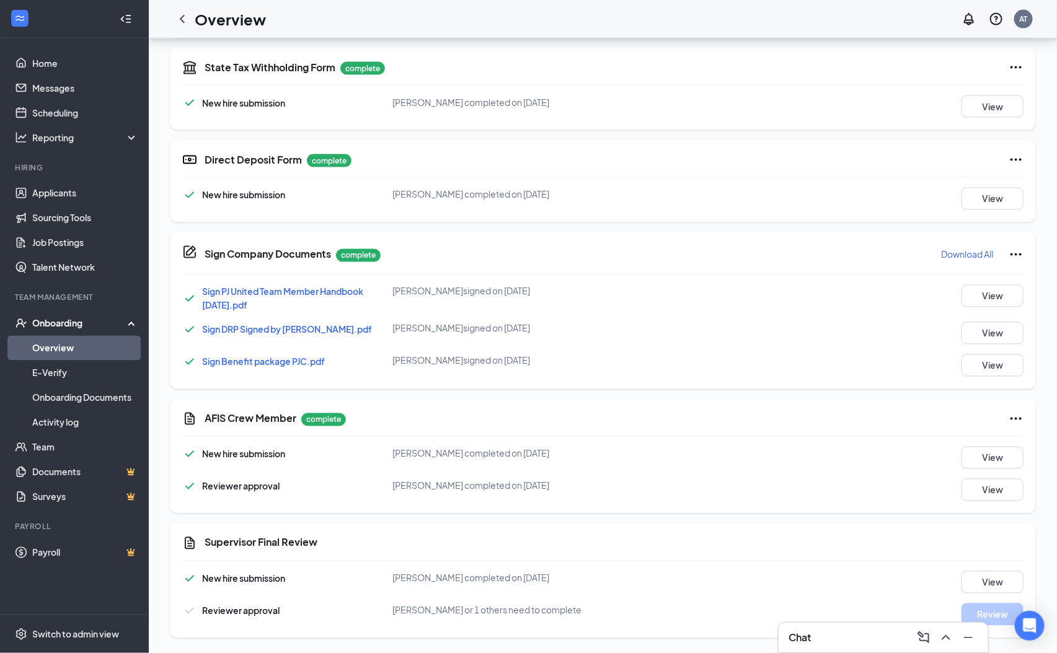
click at [1014, 253] on icon "Ellipses" at bounding box center [1016, 254] width 15 height 15
drag, startPoint x: 1016, startPoint y: 327, endPoint x: 1008, endPoint y: 328, distance: 8.1
click at [1008, 328] on button "View" at bounding box center [992, 333] width 62 height 22
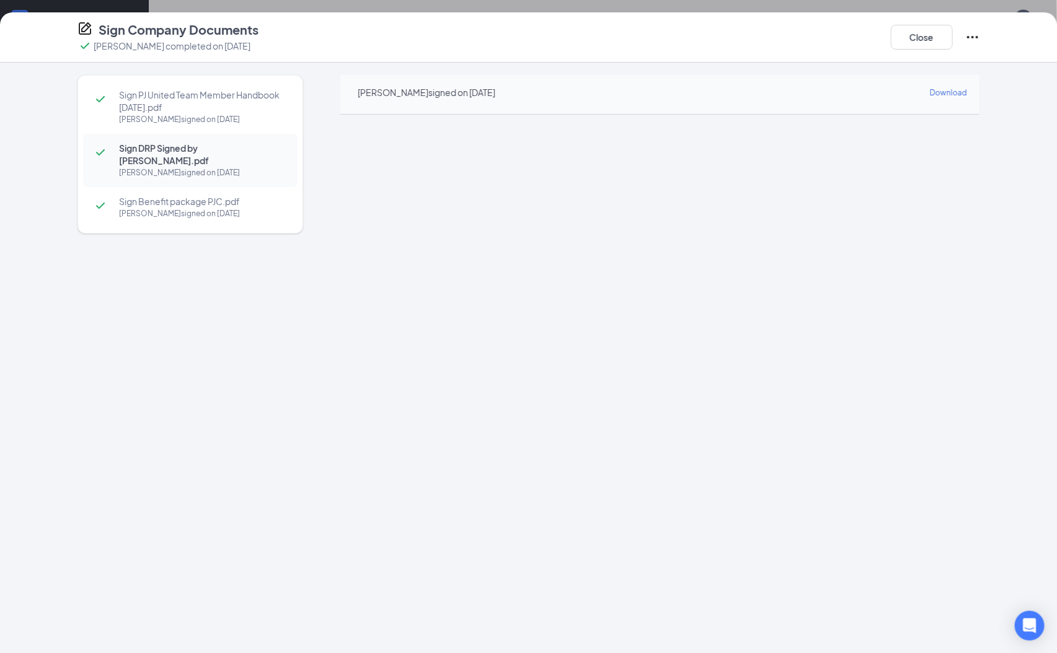
click at [232, 208] on div "[PERSON_NAME] signed on [DATE]" at bounding box center [202, 214] width 166 height 12
click at [205, 94] on span "Sign PJ United Team Member Handbook [DATE].pdf" at bounding box center [202, 101] width 166 height 25
drag, startPoint x: 240, startPoint y: 142, endPoint x: 237, endPoint y: 148, distance: 6.4
click at [238, 145] on span "Sign DRP Signed by [PERSON_NAME].pdf" at bounding box center [202, 154] width 166 height 25
click at [930, 37] on button "Close" at bounding box center [922, 37] width 62 height 25
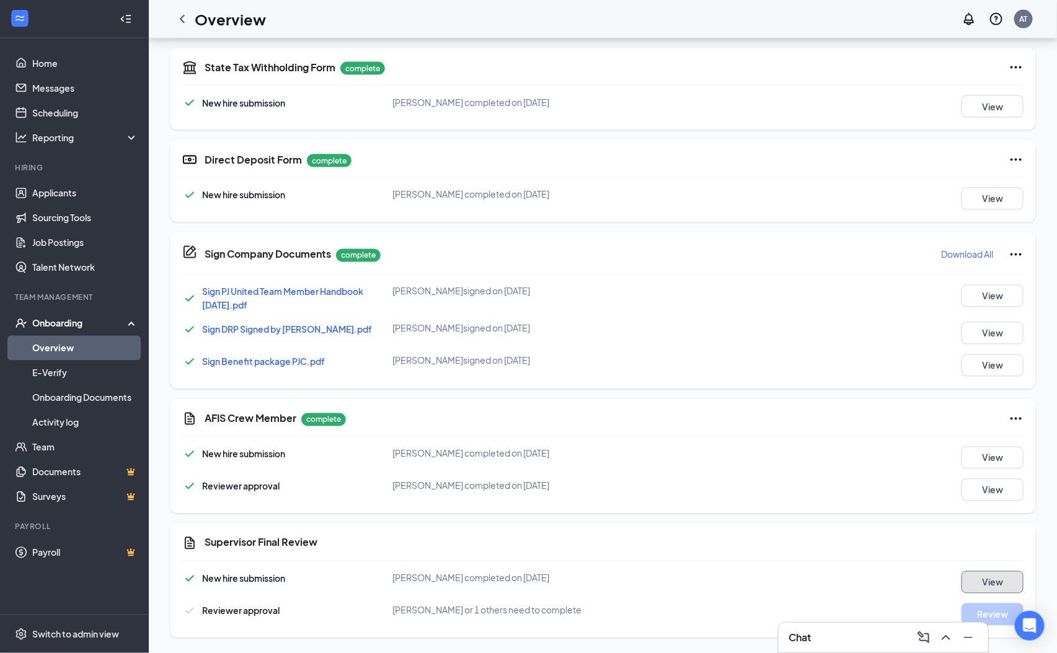
click at [993, 591] on button "View" at bounding box center [992, 583] width 62 height 22
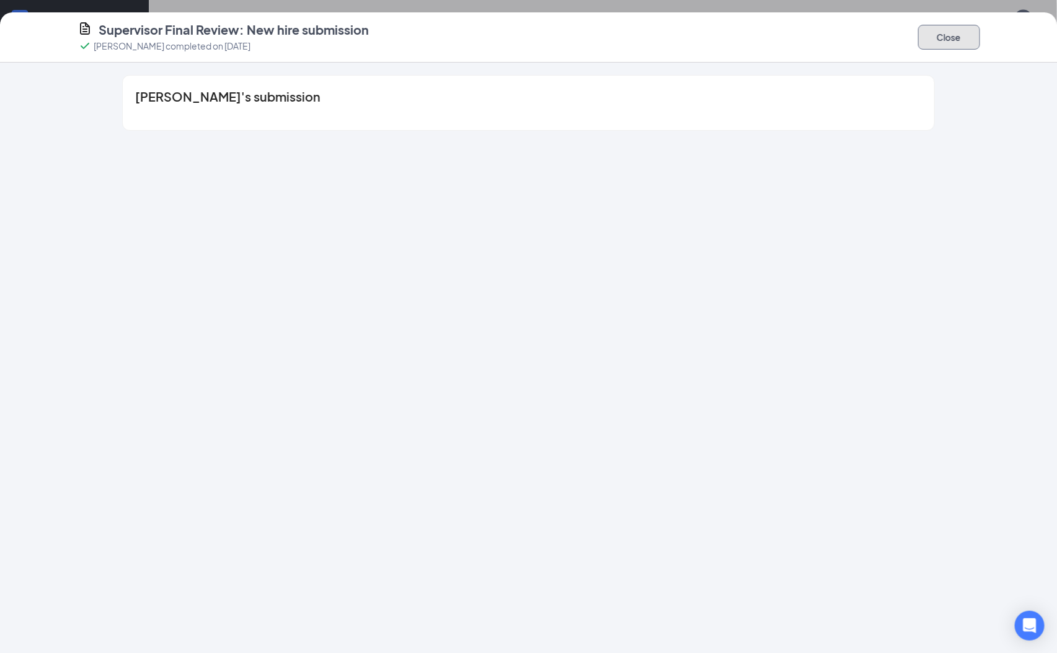
click at [958, 46] on button "Close" at bounding box center [949, 37] width 62 height 25
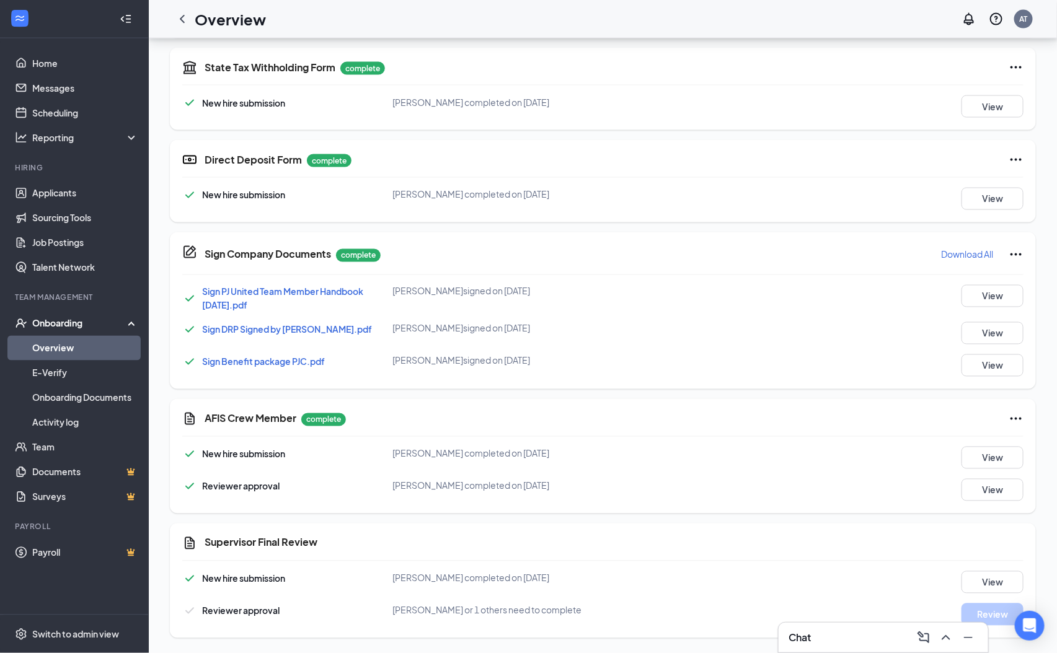
click at [300, 293] on span "Sign PJ United Team Member Handbook [DATE].pdf" at bounding box center [282, 298] width 161 height 25
click at [91, 324] on div "Onboarding" at bounding box center [79, 323] width 95 height 12
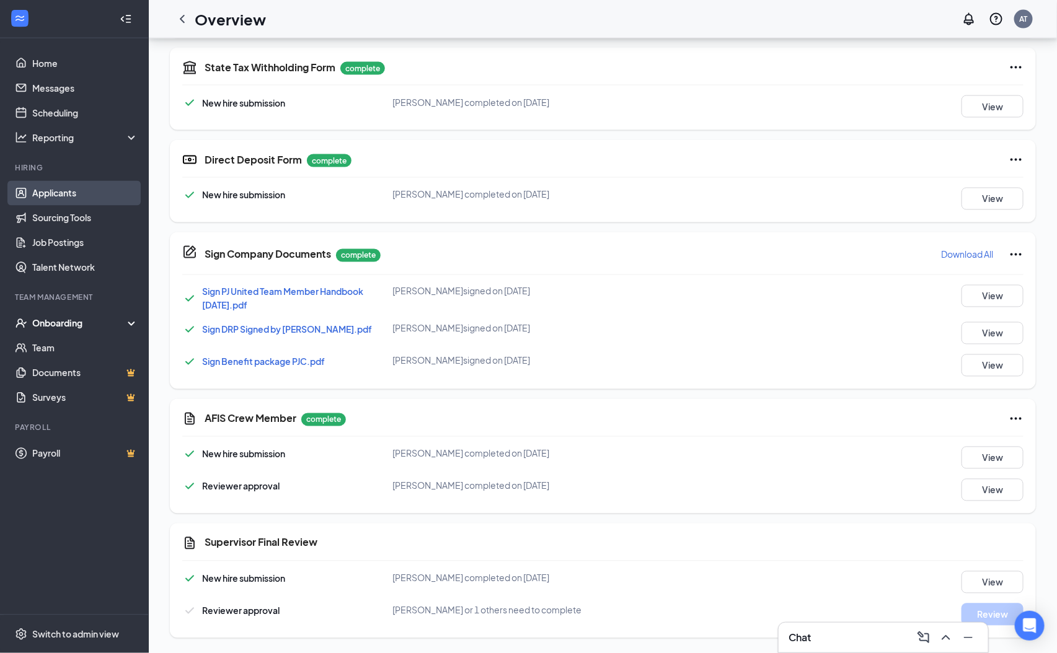
click at [93, 198] on link "Applicants" at bounding box center [85, 193] width 106 height 25
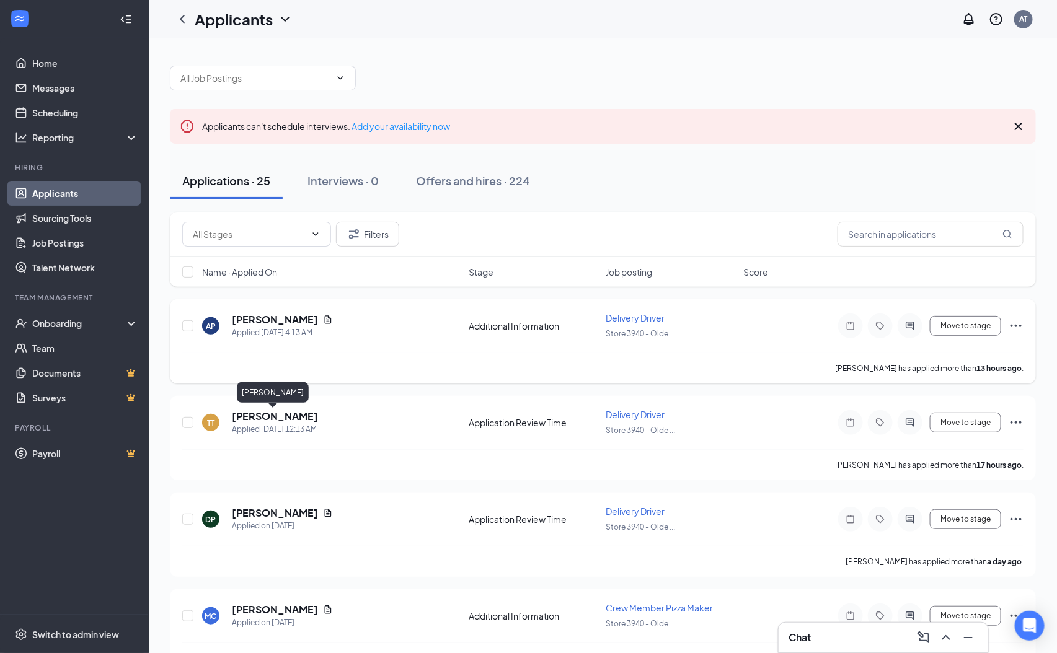
drag, startPoint x: 287, startPoint y: 417, endPoint x: 275, endPoint y: 376, distance: 43.2
click at [286, 402] on body "Home Messages Scheduling Reporting Hiring Applicants Sourcing Tools Job Posting…" at bounding box center [528, 326] width 1057 height 653
click at [809, 456] on div "[PERSON_NAME] has applied more than 17 hours ago ." at bounding box center [602, 464] width 841 height 31
click at [293, 415] on h5 "[PERSON_NAME]" at bounding box center [275, 417] width 86 height 14
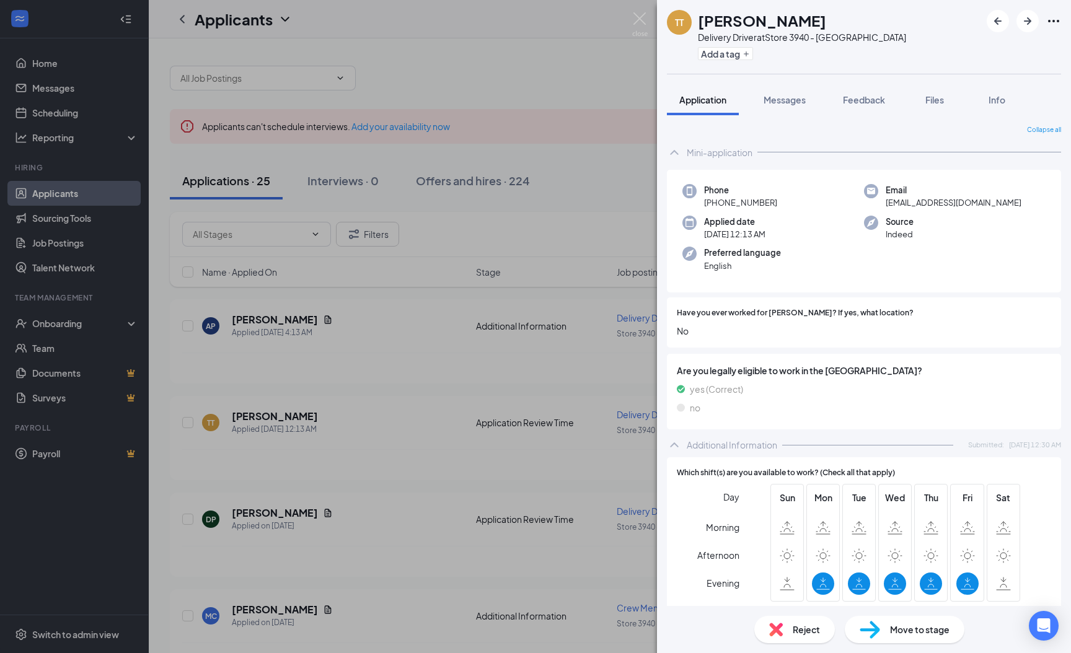
drag, startPoint x: 363, startPoint y: 387, endPoint x: 180, endPoint y: 242, distance: 232.9
click at [363, 386] on div "TT [PERSON_NAME] Delivery Driver at Store 3940 - [GEOGRAPHIC_DATA] Add a tag Ap…" at bounding box center [535, 326] width 1071 height 653
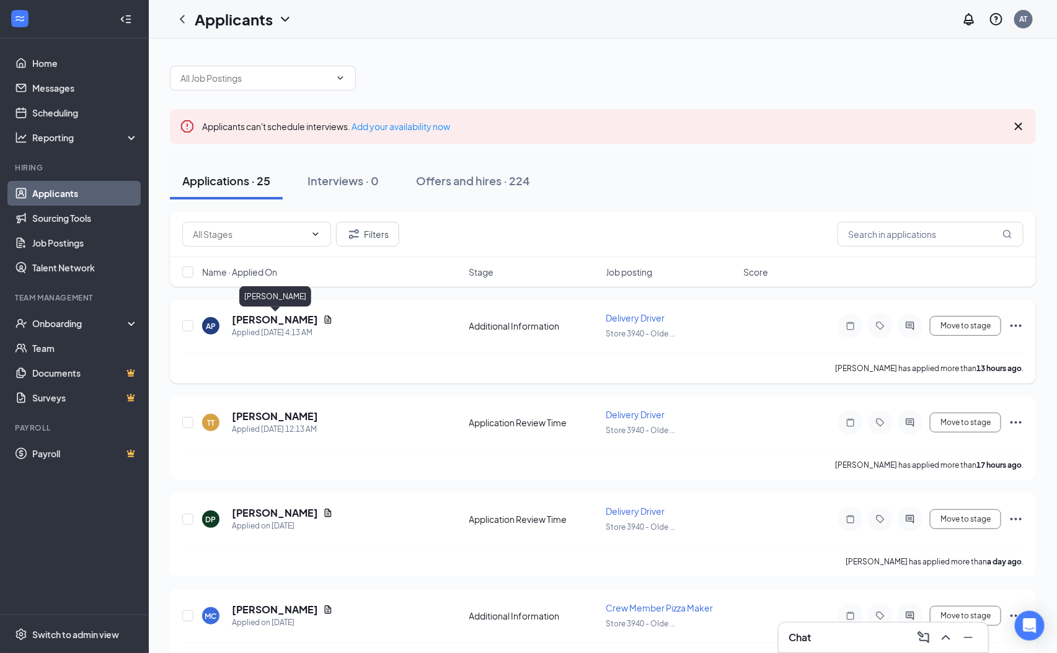
click at [283, 320] on h5 "[PERSON_NAME]" at bounding box center [275, 320] width 86 height 14
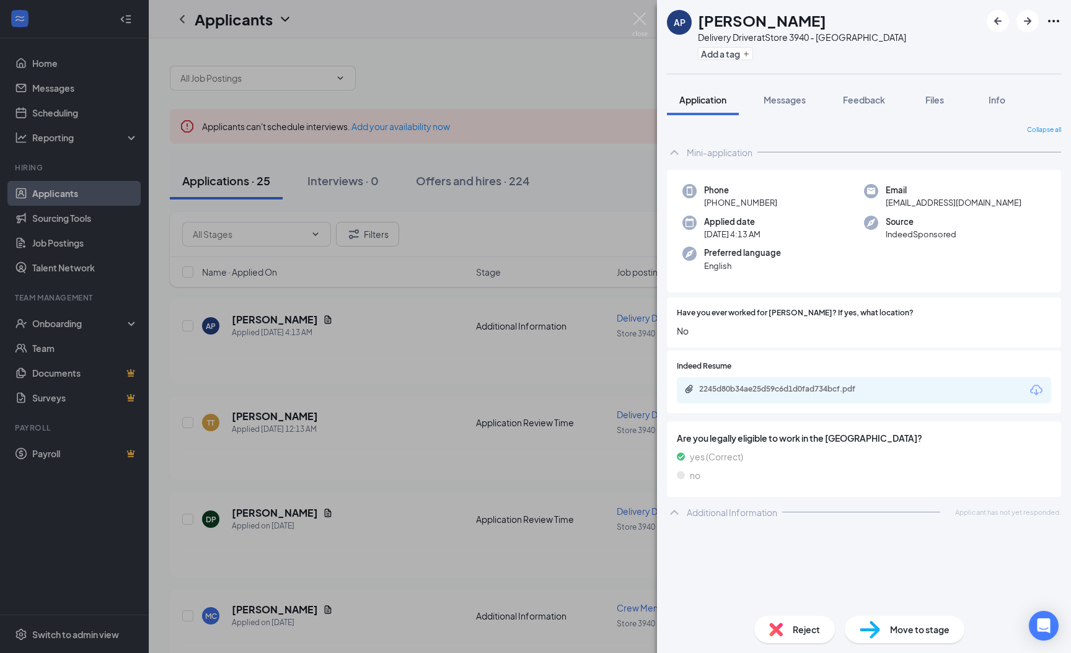
click at [406, 267] on div "AP [PERSON_NAME] Delivery Driver at Store 3940 - [GEOGRAPHIC_DATA] Add a tag Ap…" at bounding box center [535, 326] width 1071 height 653
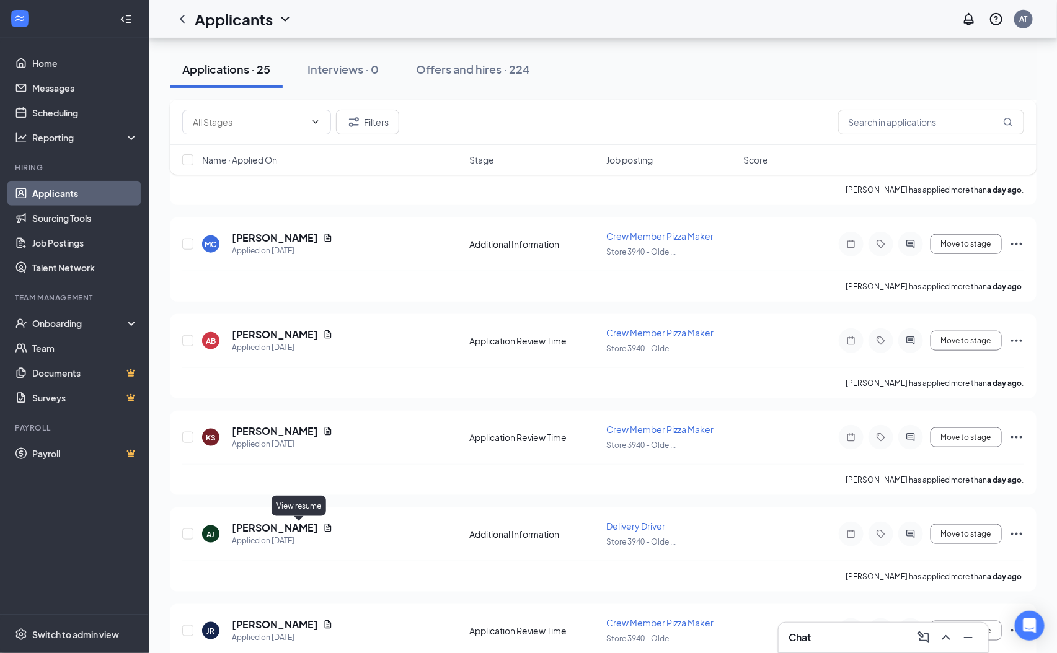
scroll to position [616, 0]
